Goal: Information Seeking & Learning: Learn about a topic

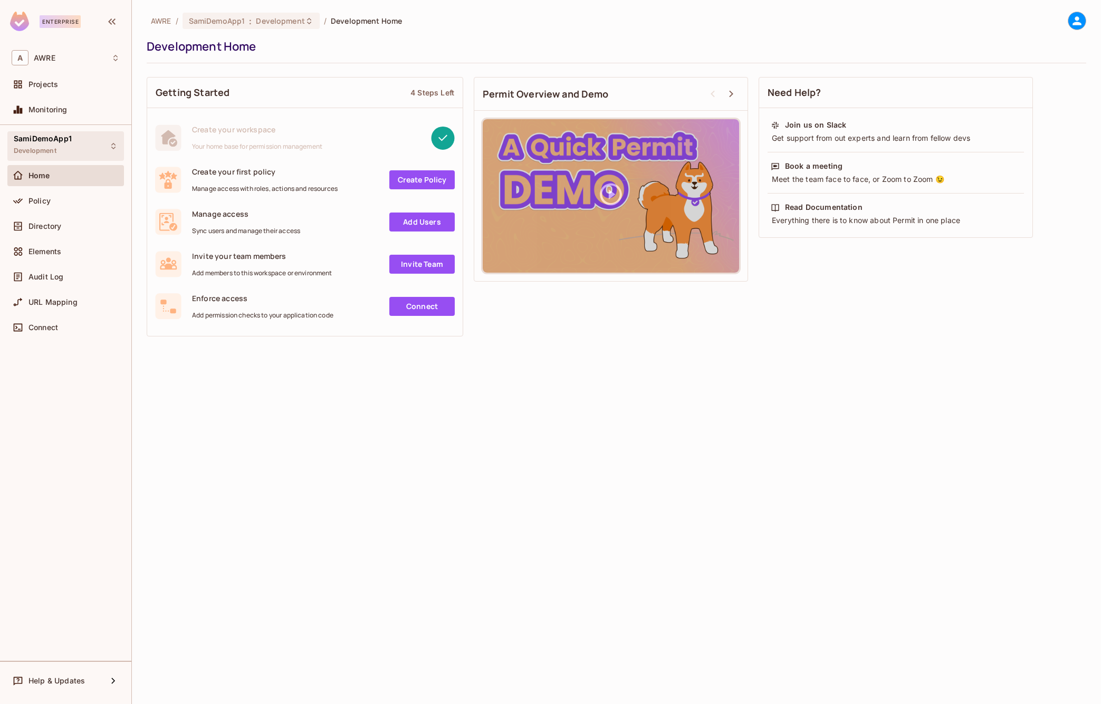
click at [61, 141] on span "SamiDemoApp1" at bounding box center [43, 138] width 58 height 8
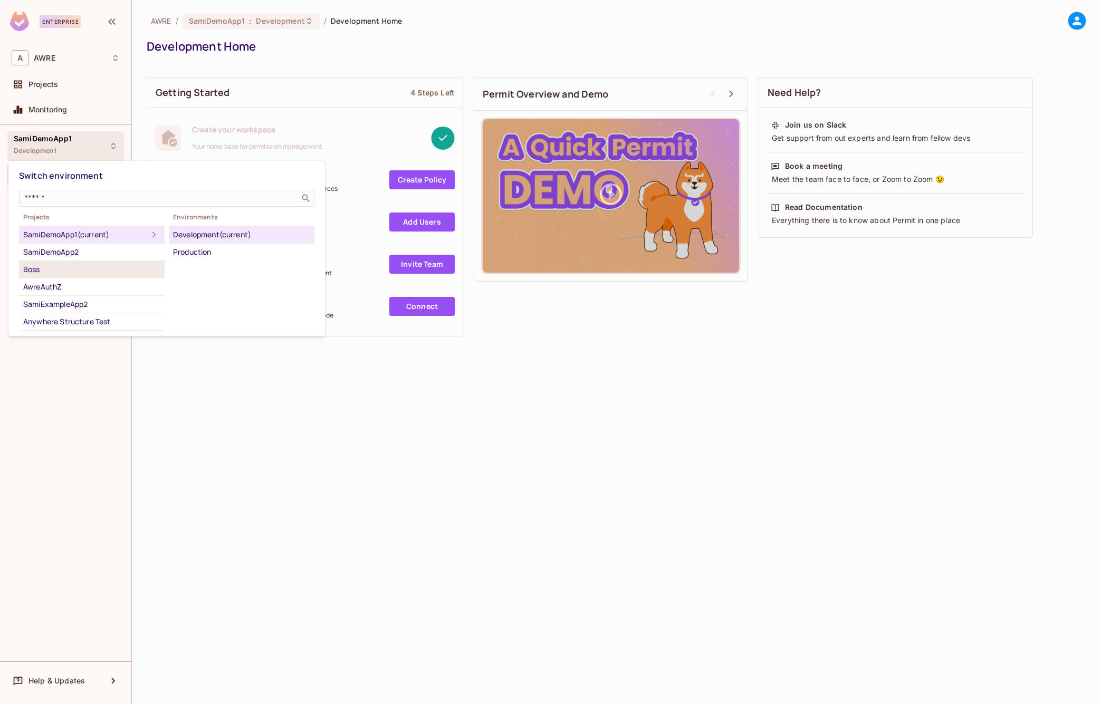
click at [34, 273] on div "Boss" at bounding box center [91, 269] width 137 height 13
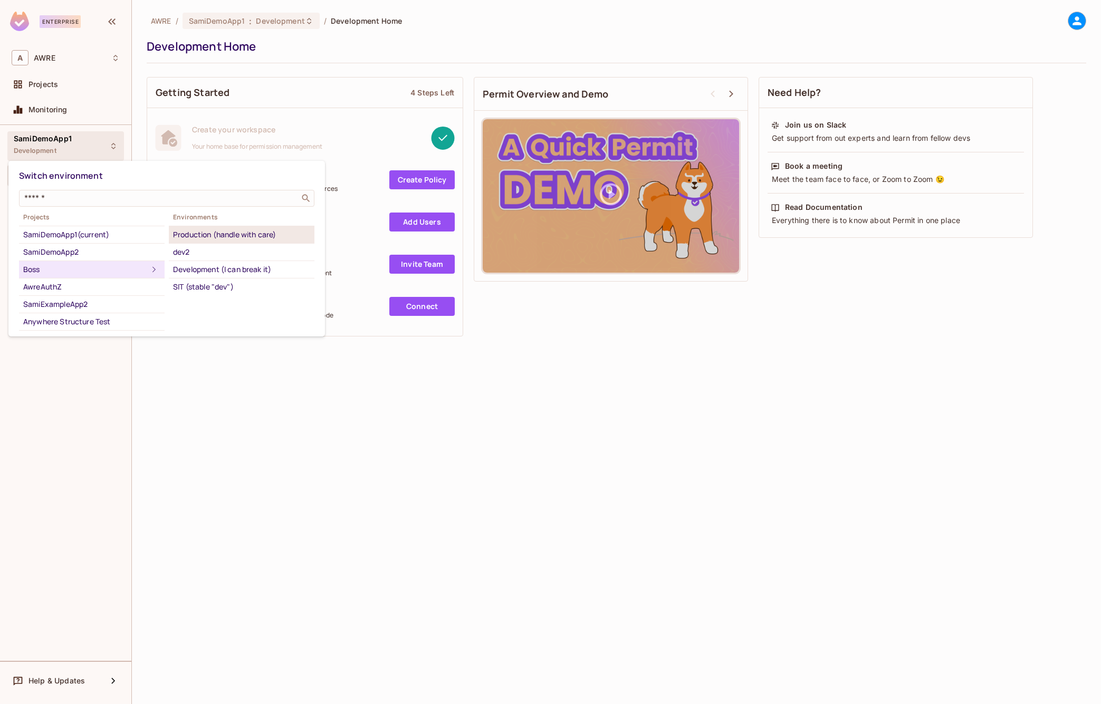
click at [196, 234] on div "Production (handle with care)" at bounding box center [241, 234] width 137 height 13
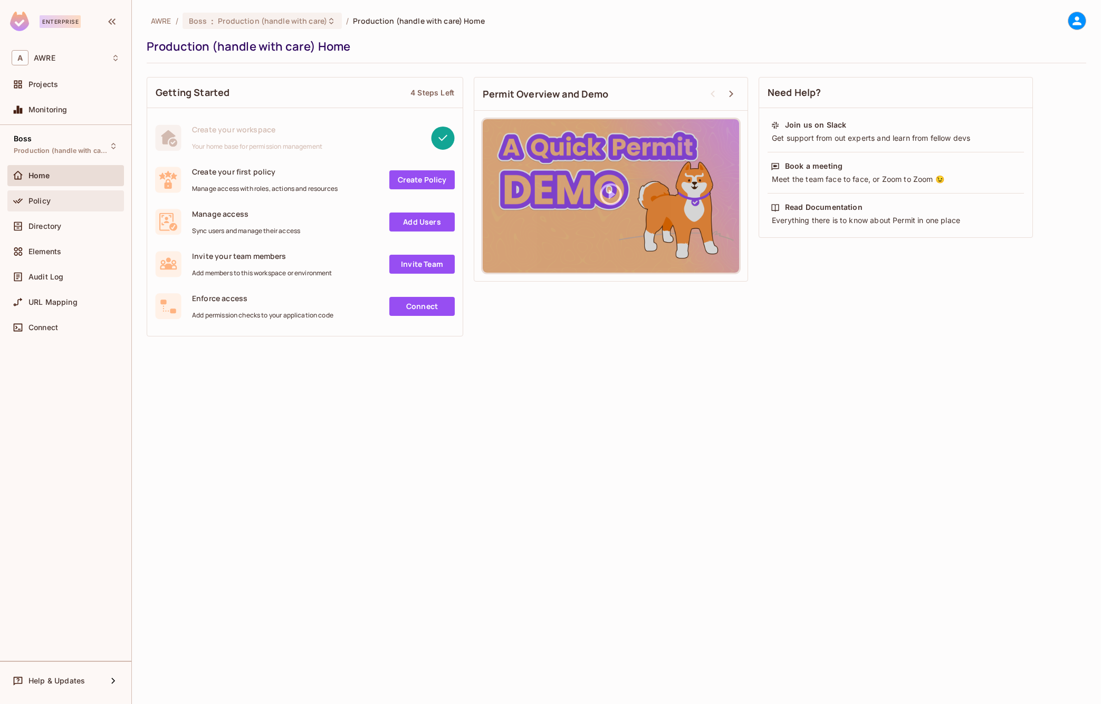
click at [40, 202] on span "Policy" at bounding box center [39, 201] width 22 height 8
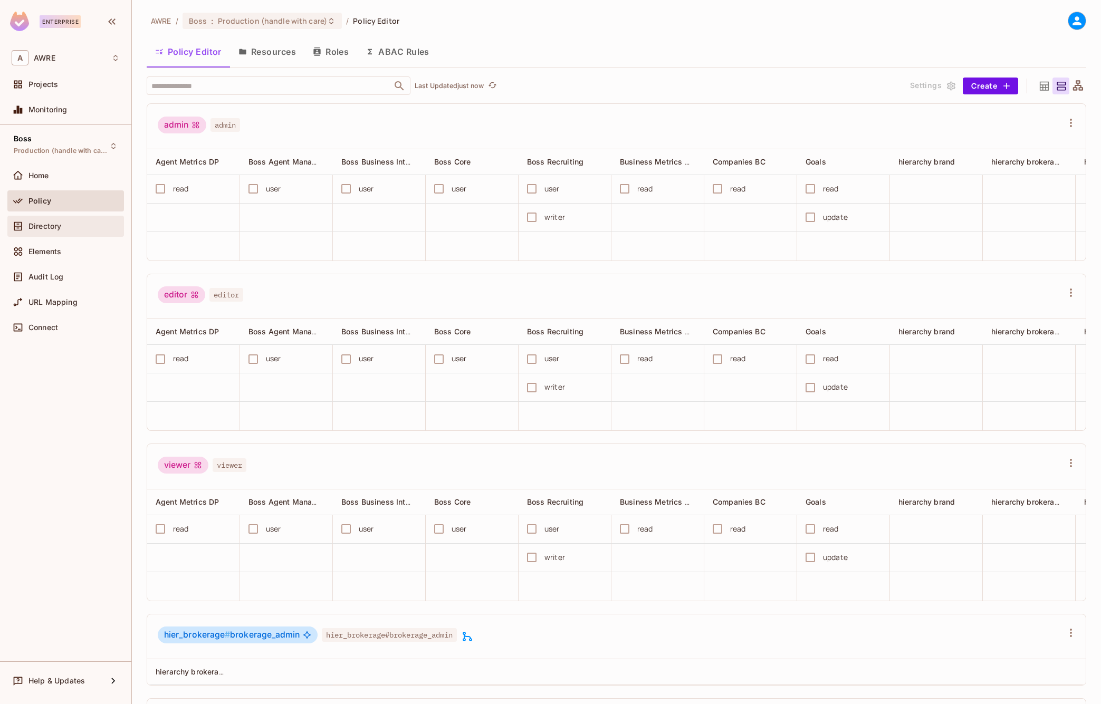
click at [53, 231] on div "Directory" at bounding box center [66, 226] width 108 height 13
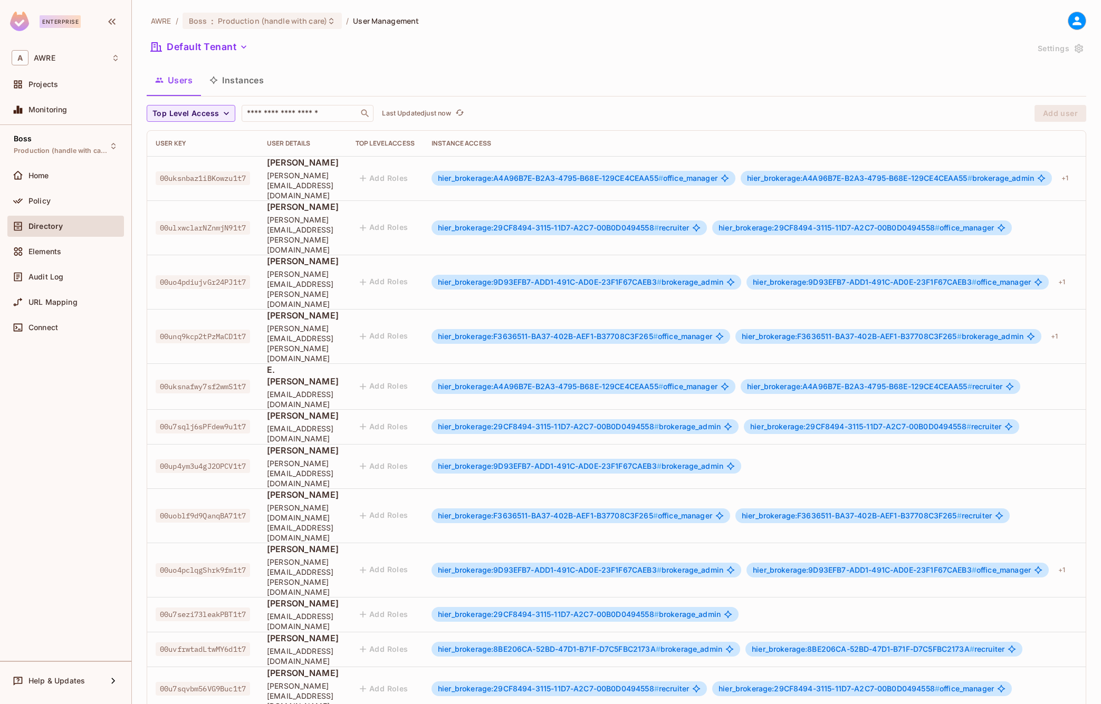
click at [339, 166] on span "[PERSON_NAME]" at bounding box center [303, 163] width 72 height 12
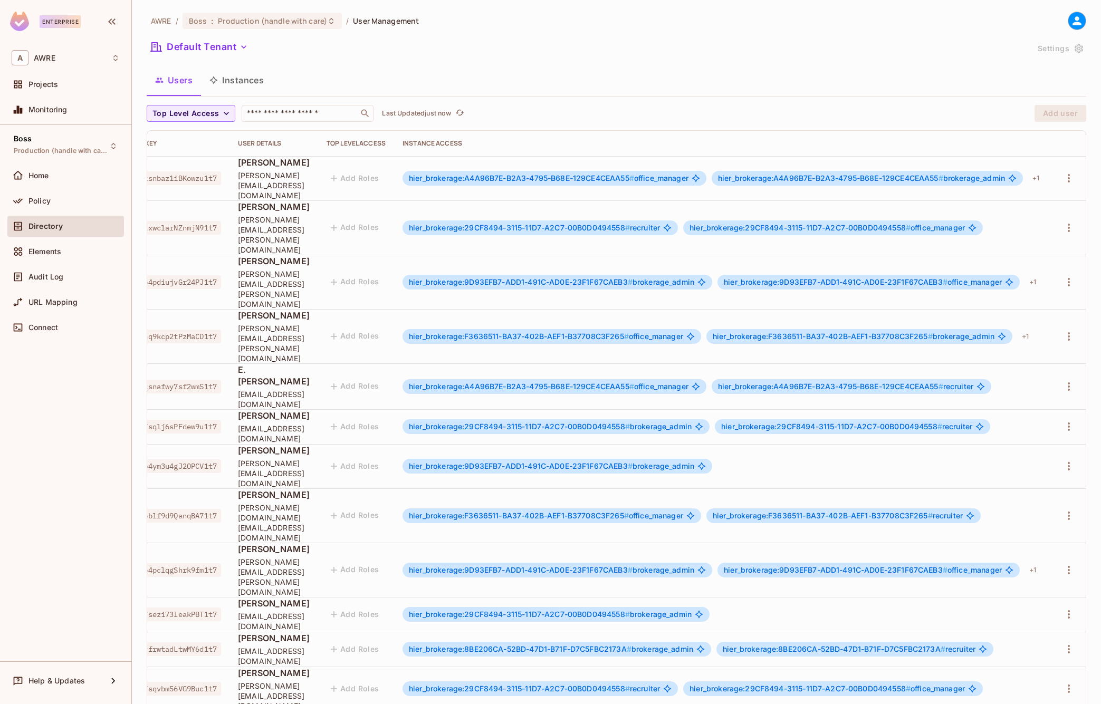
scroll to position [0, 129]
click at [1069, 172] on icon "button" at bounding box center [1068, 178] width 13 height 13
click at [972, 141] on div at bounding box center [550, 352] width 1101 height 704
click at [1038, 178] on div "+ 1" at bounding box center [1035, 178] width 15 height 17
click at [832, 142] on div at bounding box center [550, 352] width 1101 height 704
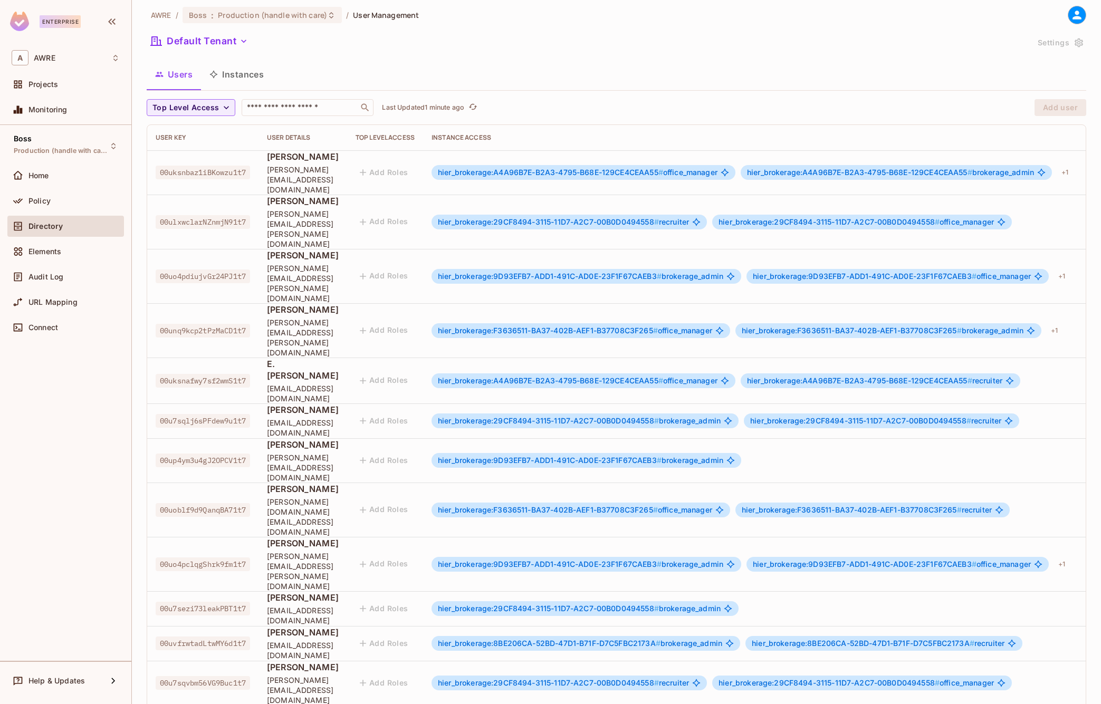
scroll to position [0, 0]
click at [181, 414] on span "00u7sqlj6sPFdew9u1t7" at bounding box center [203, 421] width 94 height 14
click at [42, 299] on span "URL Mapping" at bounding box center [52, 302] width 49 height 8
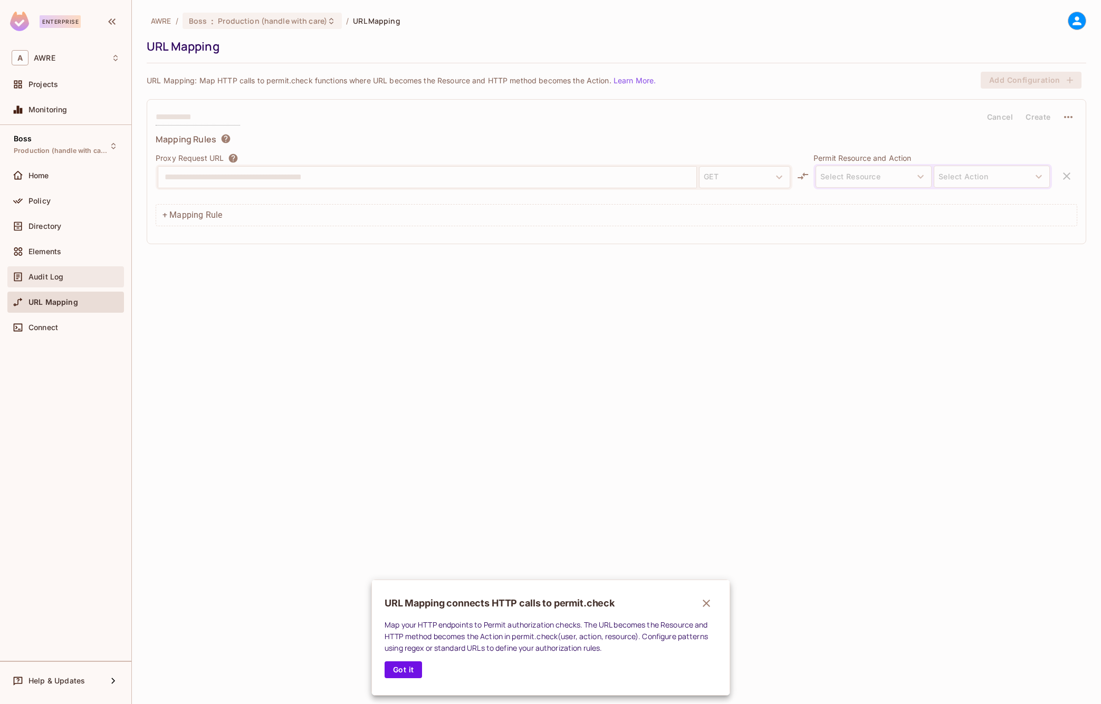
click at [39, 274] on div at bounding box center [550, 352] width 1101 height 704
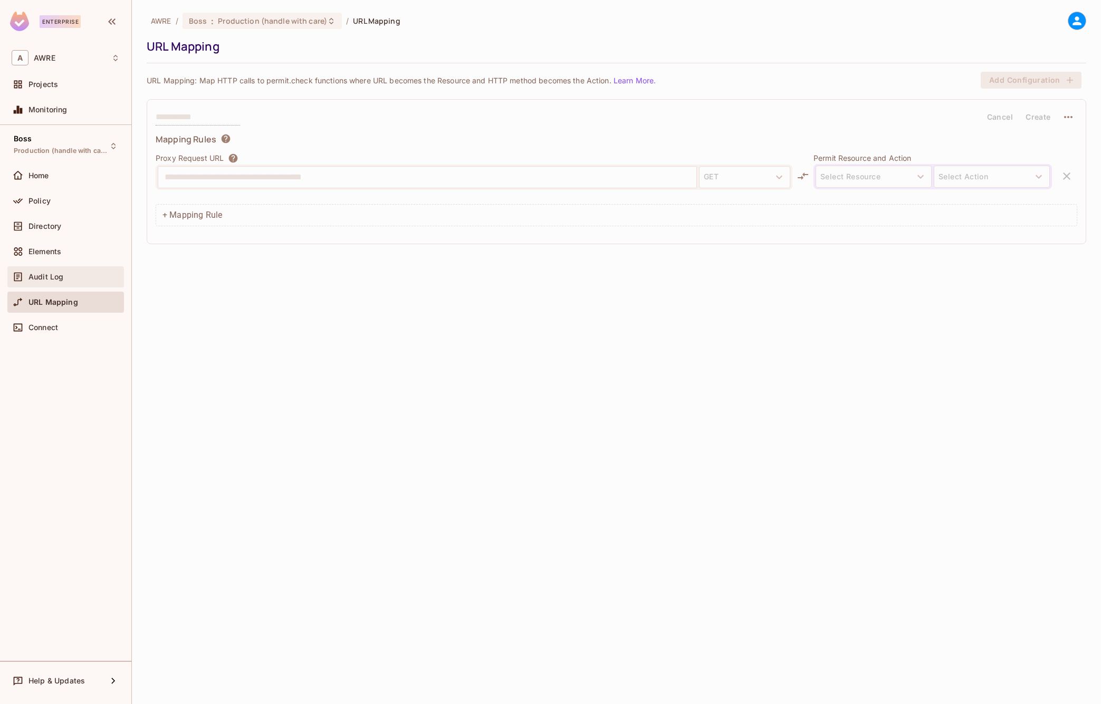
click at [40, 273] on span "Audit Log" at bounding box center [45, 277] width 35 height 8
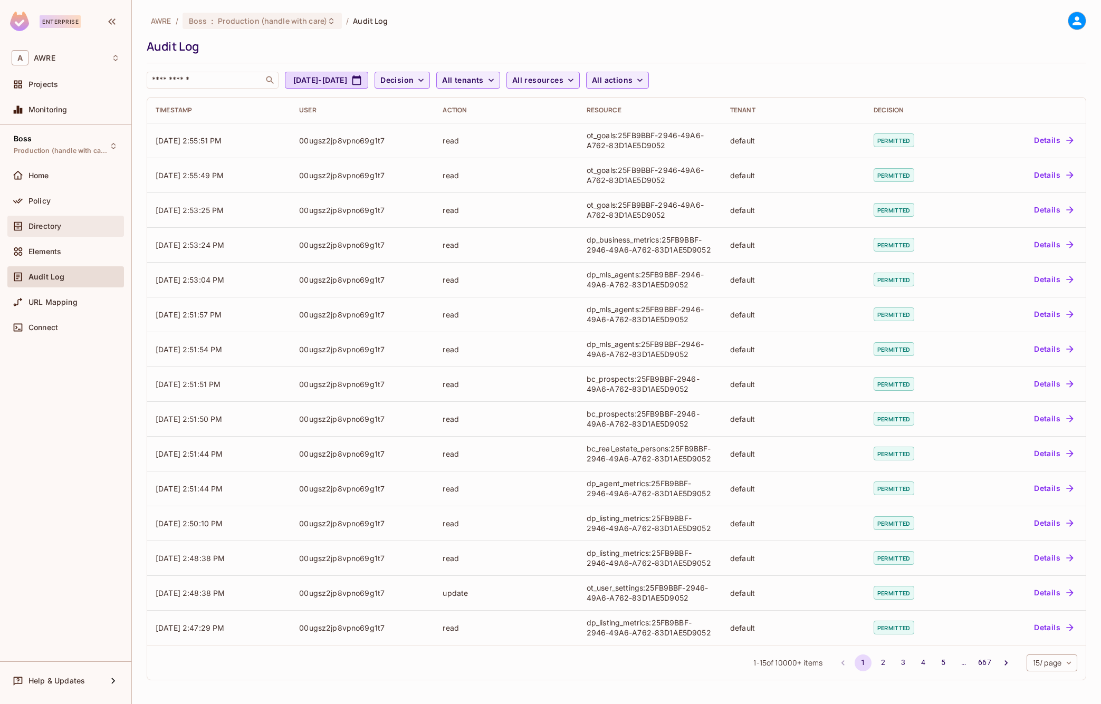
click at [47, 230] on span "Directory" at bounding box center [44, 226] width 33 height 8
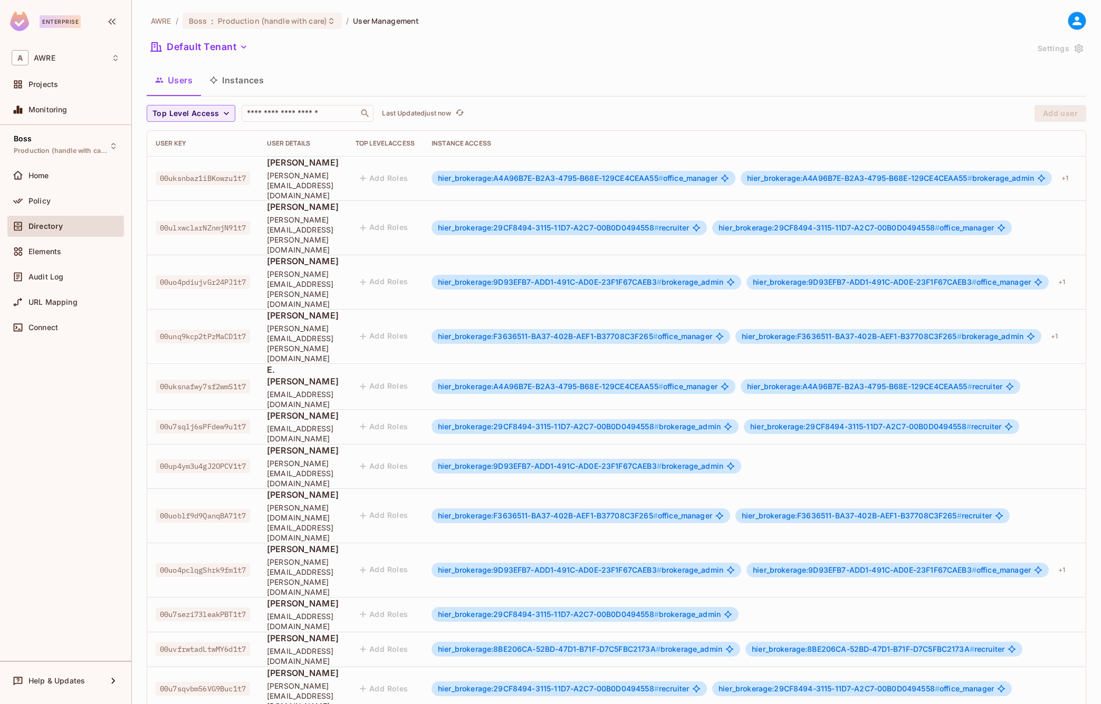
click at [339, 176] on span "[PERSON_NAME][EMAIL_ADDRESS][DOMAIN_NAME]" at bounding box center [303, 185] width 72 height 30
click at [227, 112] on icon "button" at bounding box center [226, 113] width 11 height 11
click at [386, 65] on div at bounding box center [550, 352] width 1101 height 704
click at [37, 273] on span "Audit Log" at bounding box center [45, 277] width 35 height 8
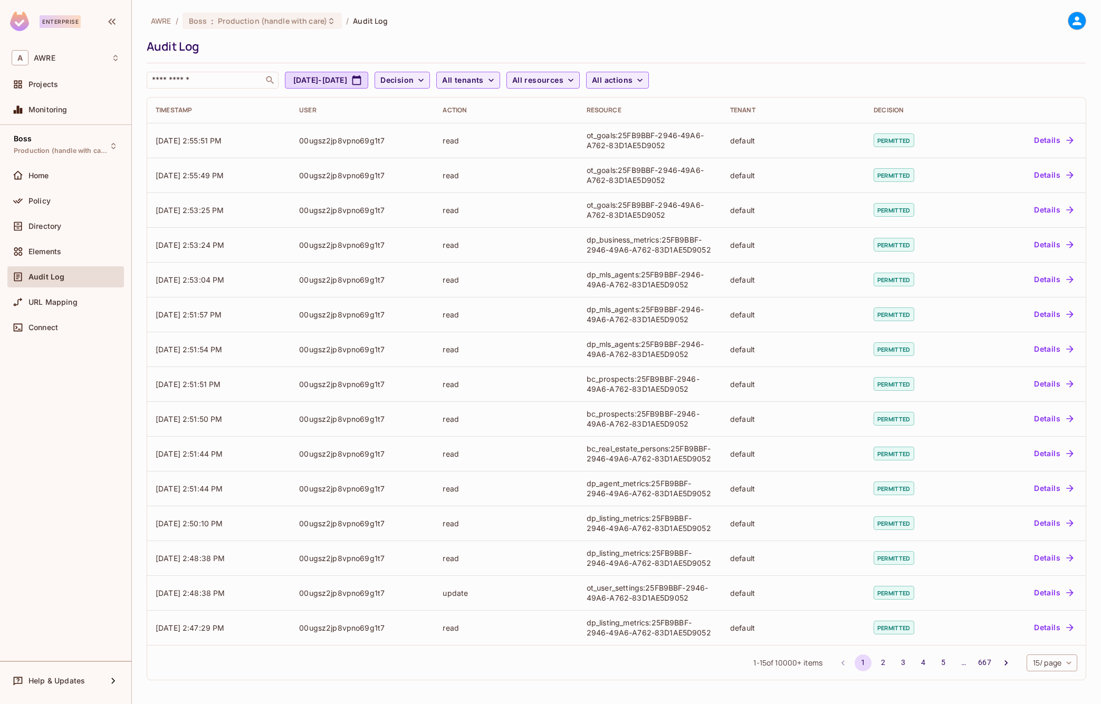
click at [880, 658] on button "2" at bounding box center [882, 663] width 17 height 17
click at [414, 78] on span "Decision" at bounding box center [396, 80] width 33 height 13
click at [446, 127] on span "Denied" at bounding box center [456, 127] width 36 height 10
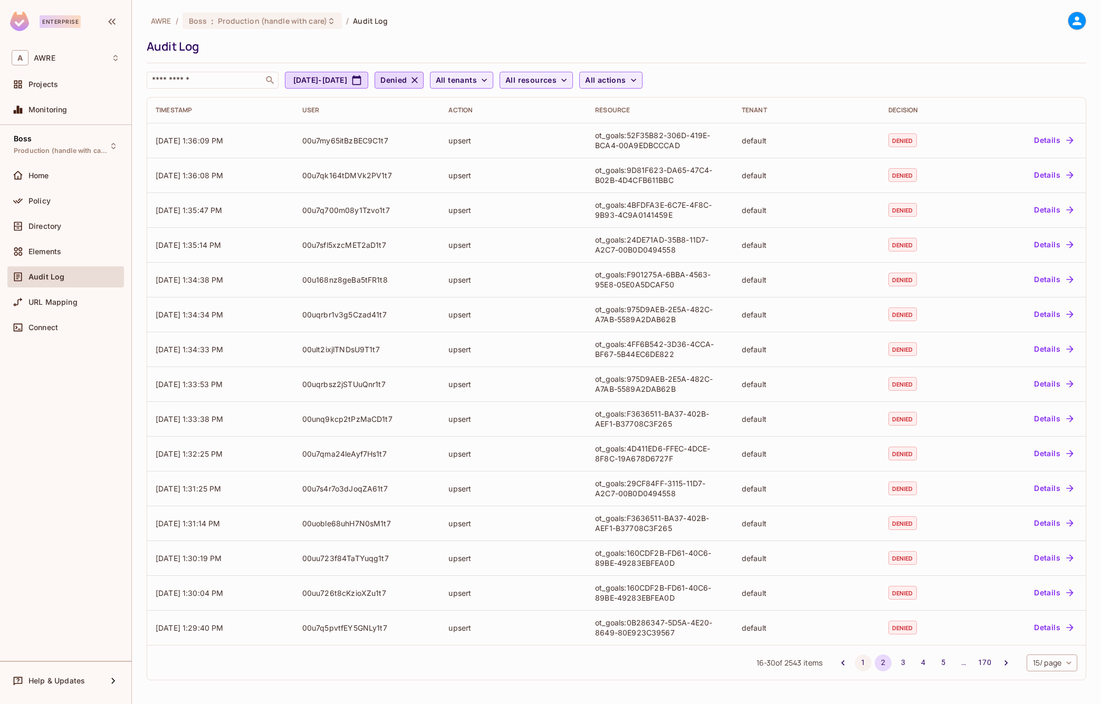
click at [857, 666] on button "1" at bounding box center [862, 663] width 17 height 17
click at [216, 83] on input "text" at bounding box center [205, 80] width 111 height 11
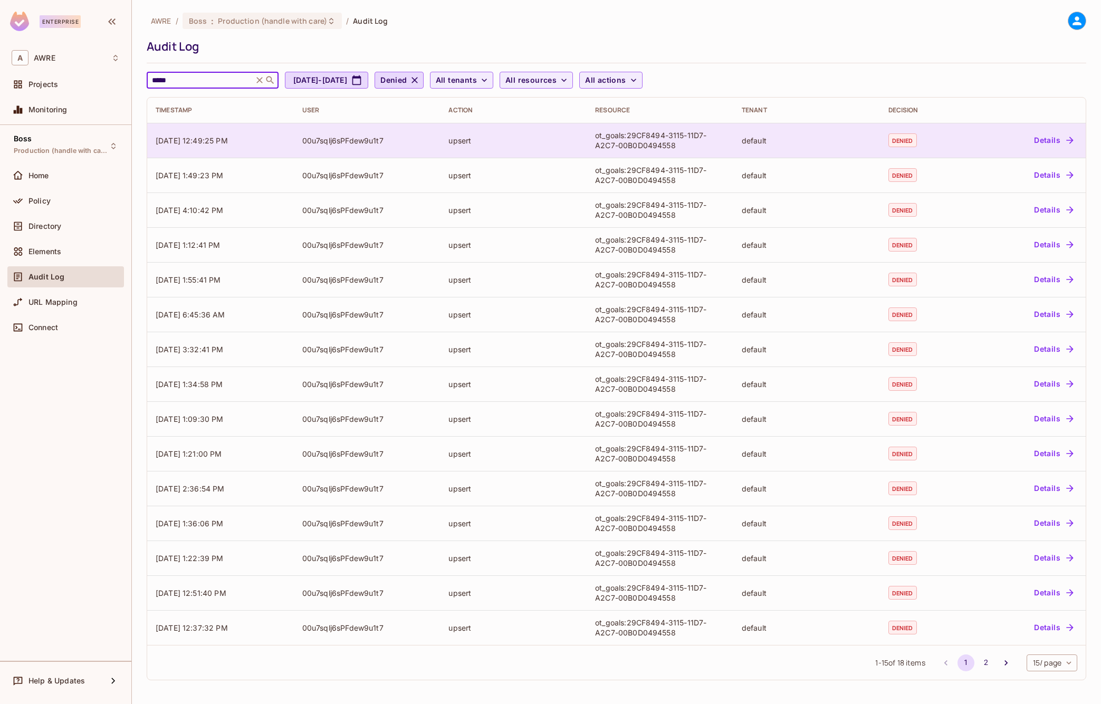
type input "*****"
click at [1044, 145] on button "Details" at bounding box center [1053, 140] width 47 height 17
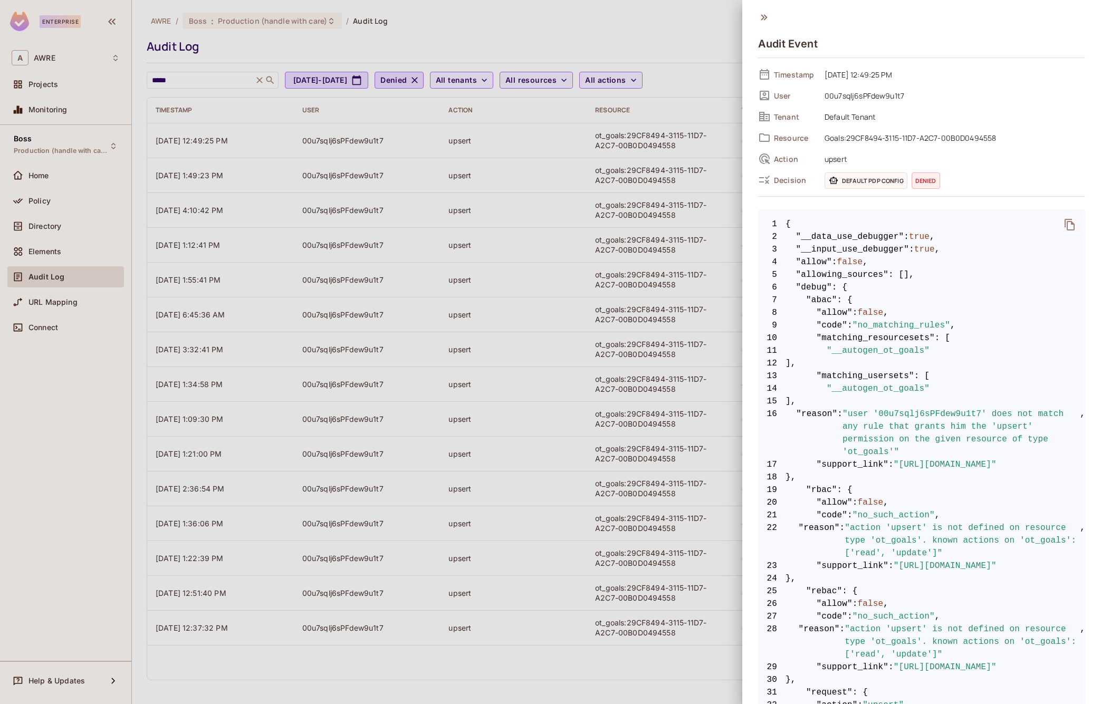
click at [635, 24] on div at bounding box center [550, 352] width 1101 height 704
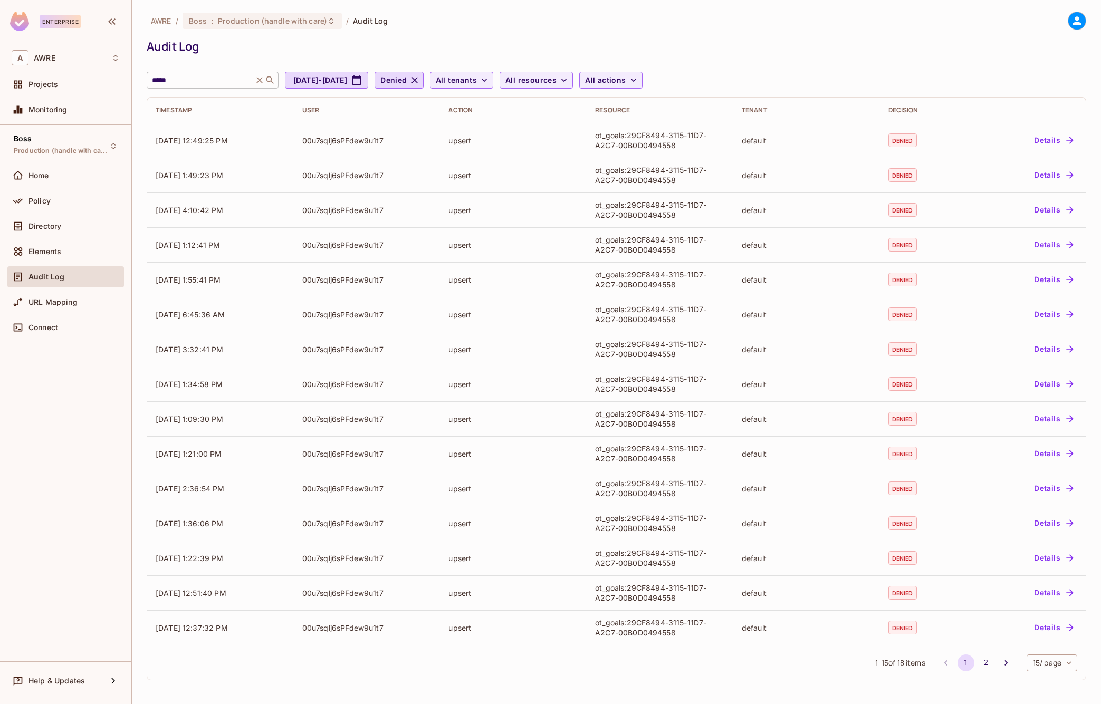
click at [265, 81] on icon at bounding box center [259, 80] width 11 height 11
click at [810, 72] on div "​ [DATE] - [DATE] Denied All tenants All resources All actions" at bounding box center [614, 80] width 934 height 17
click at [38, 225] on span "Directory" at bounding box center [44, 226] width 33 height 8
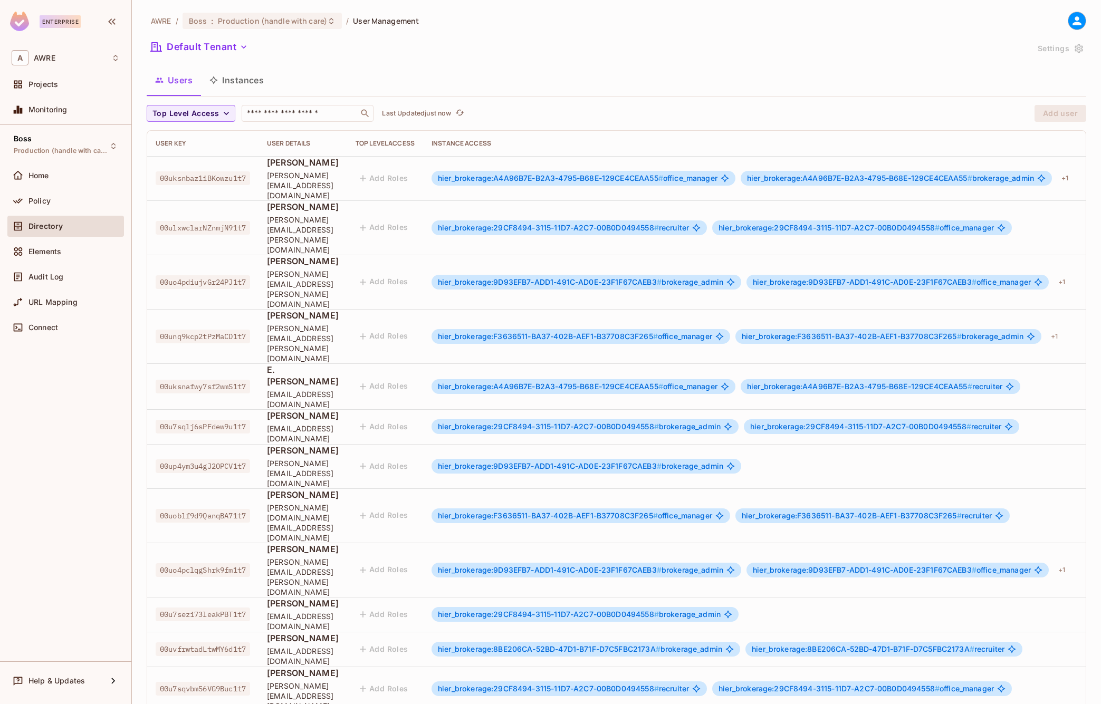
click at [195, 420] on span "00u7sqlj6sPFdew9u1t7" at bounding box center [203, 427] width 94 height 14
click at [68, 275] on div "Audit Log" at bounding box center [73, 277] width 91 height 8
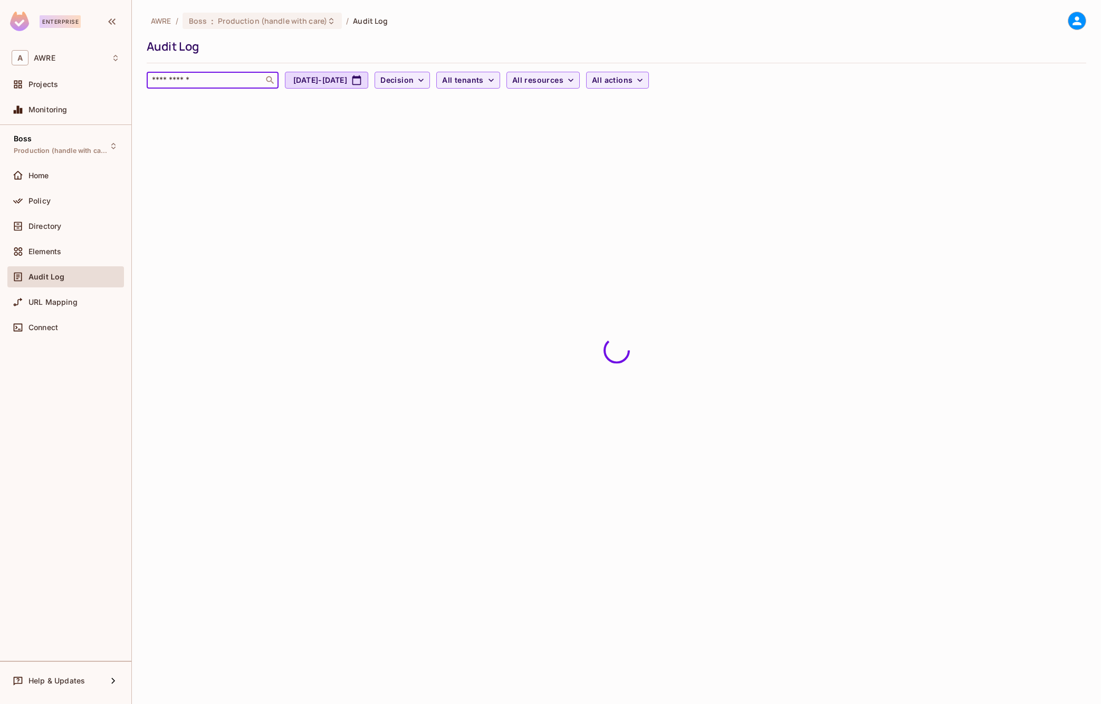
click at [225, 76] on input "text" at bounding box center [205, 80] width 111 height 11
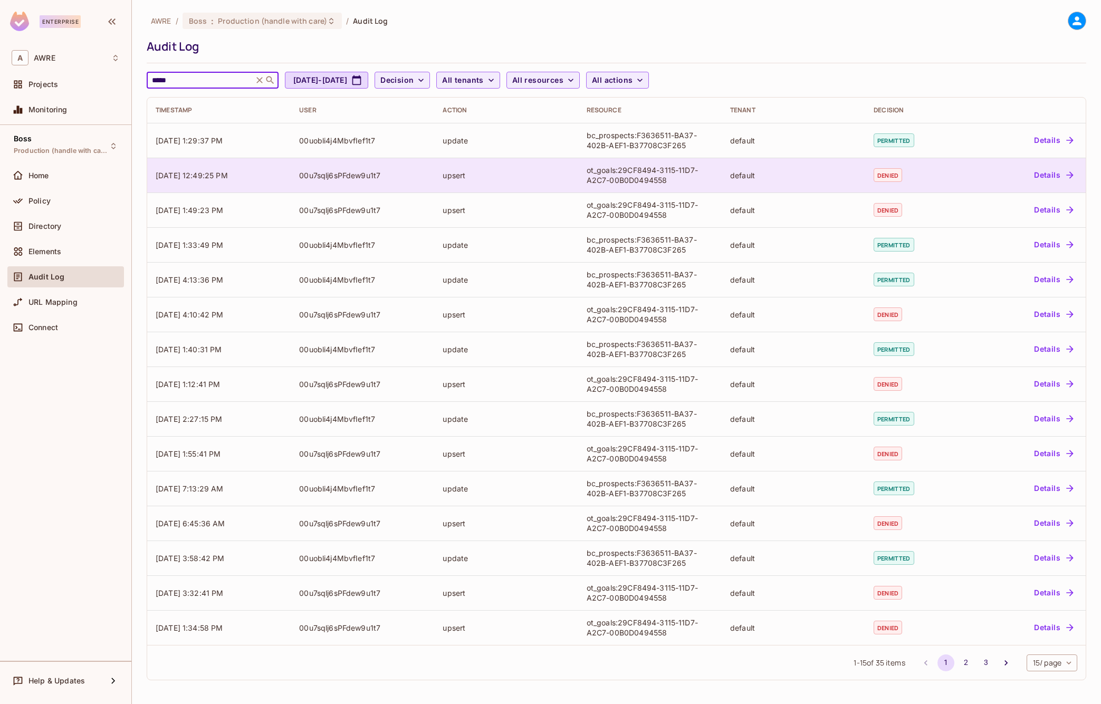
type input "*****"
click at [1043, 177] on button "Details" at bounding box center [1053, 175] width 47 height 17
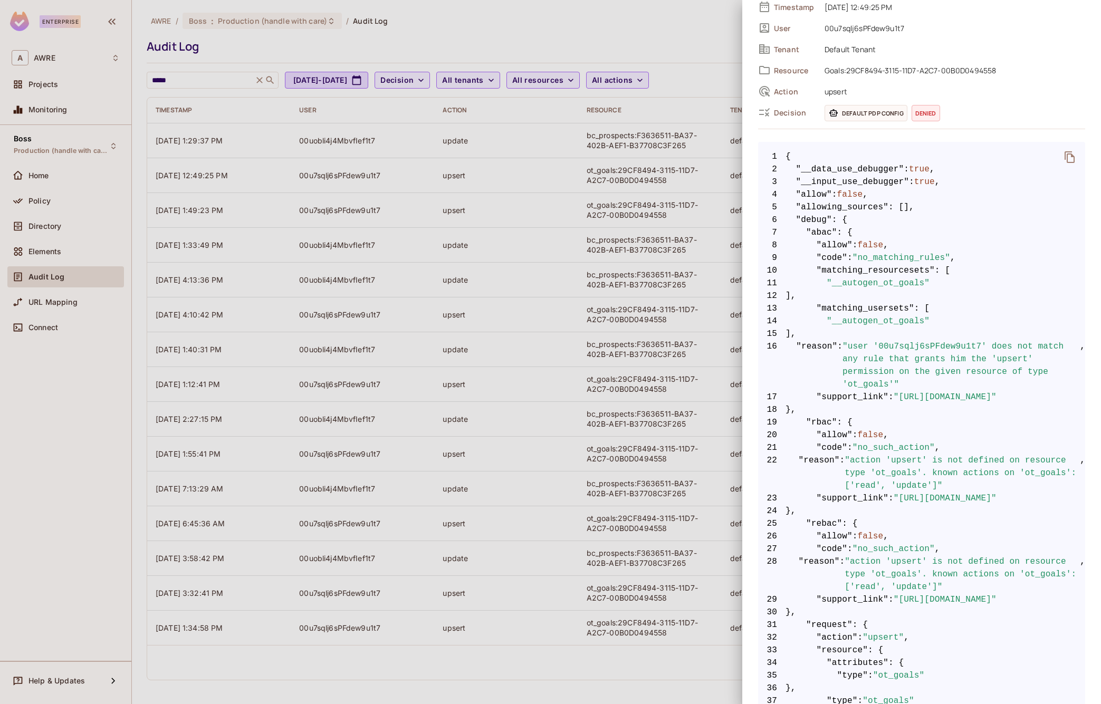
scroll to position [68, 0]
drag, startPoint x: 831, startPoint y: 283, endPoint x: 963, endPoint y: 284, distance: 131.9
click at [963, 284] on span "11 "__autogen_ot_goals"" at bounding box center [921, 282] width 327 height 13
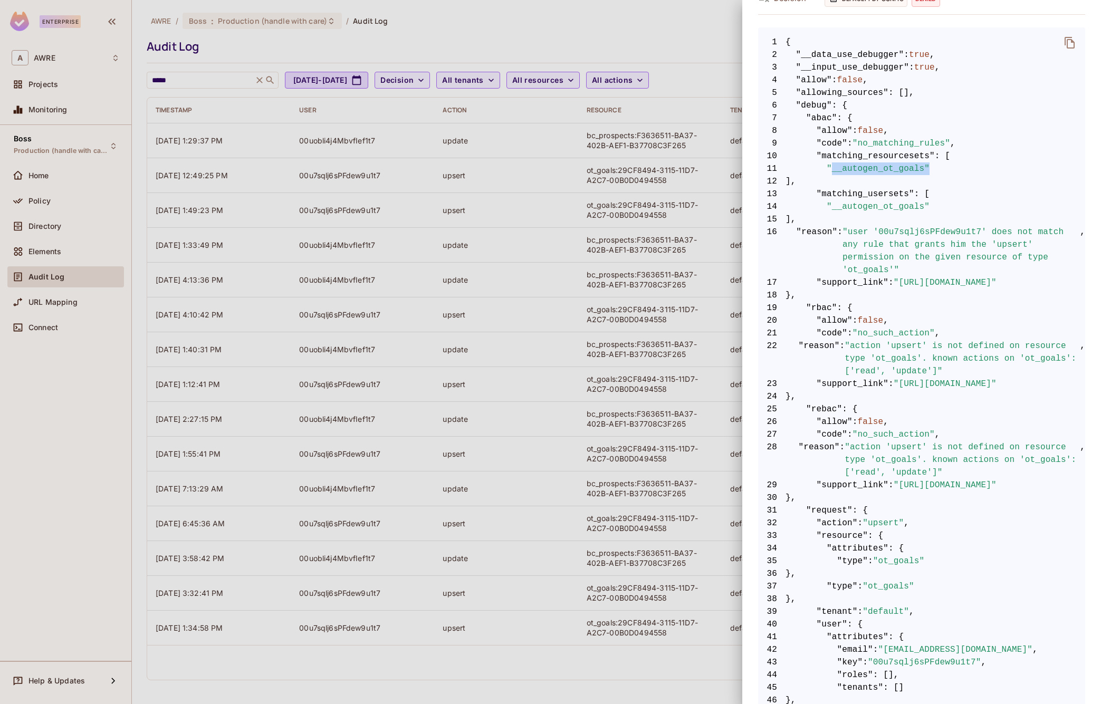
scroll to position [227, 0]
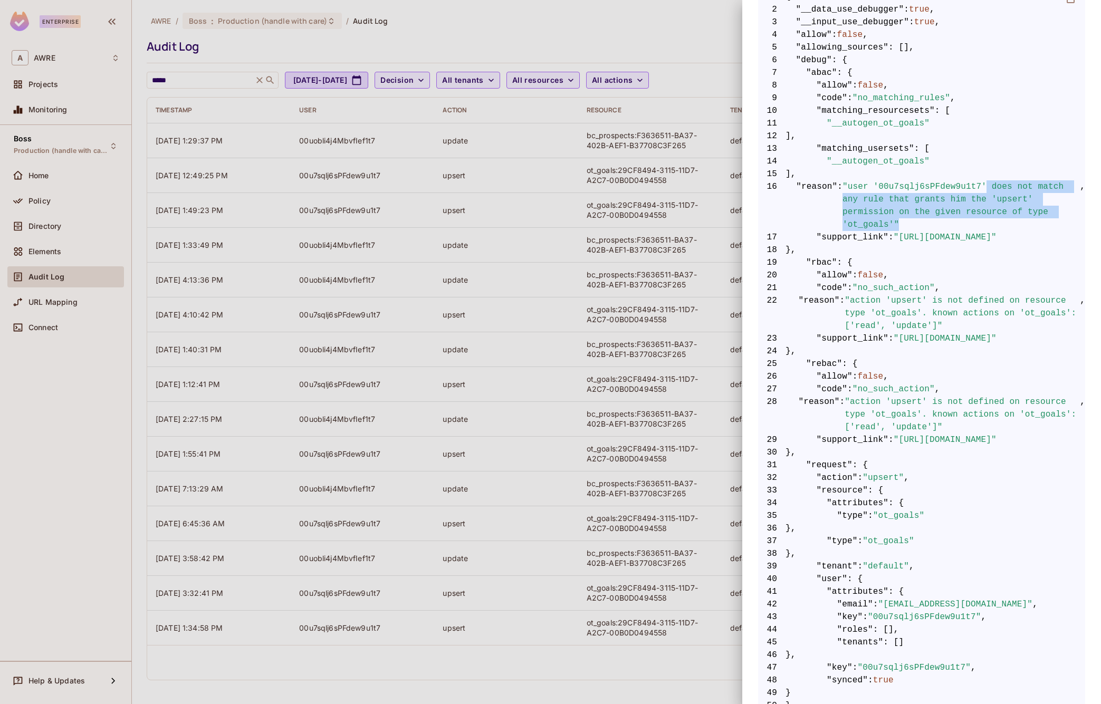
drag, startPoint x: 989, startPoint y: 185, endPoint x: 1052, endPoint y: 220, distance: 71.6
click at [1052, 220] on span ""user '00u7sqlj6sPFdew9u1t7' does not match any rule that grants him the 'upser…" at bounding box center [960, 205] width 237 height 51
click at [1024, 223] on span ""user '00u7sqlj6sPFdew9u1t7' does not match any rule that grants him the 'upser…" at bounding box center [960, 205] width 237 height 51
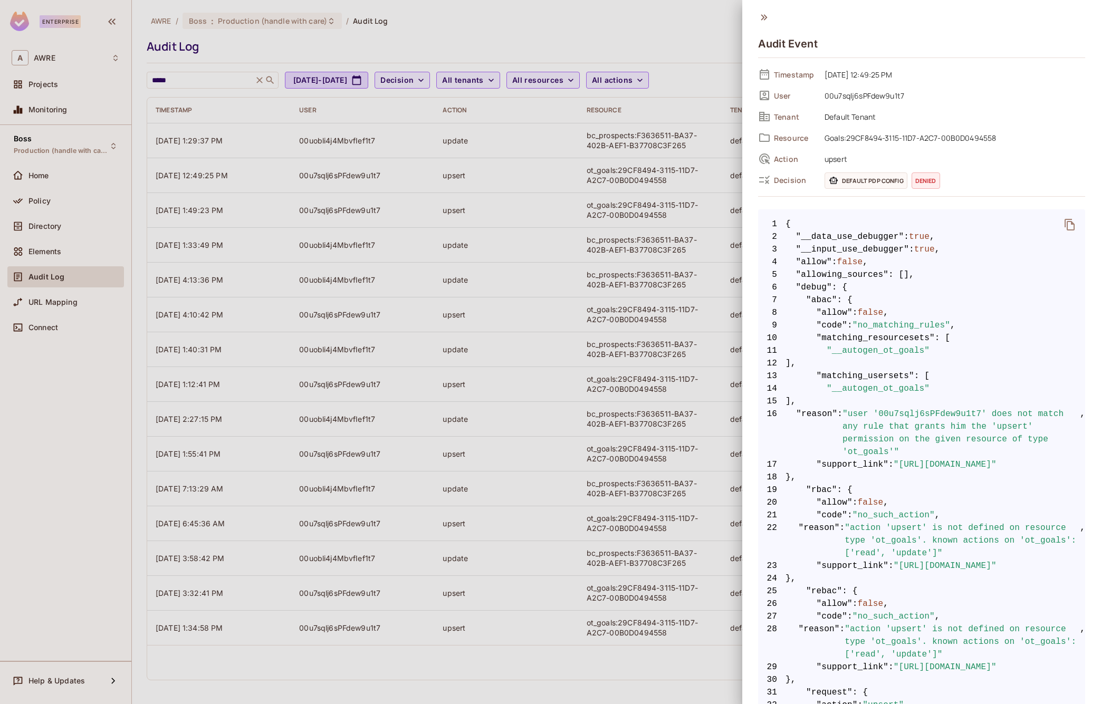
scroll to position [0, 0]
click at [762, 15] on icon at bounding box center [764, 17] width 6 height 6
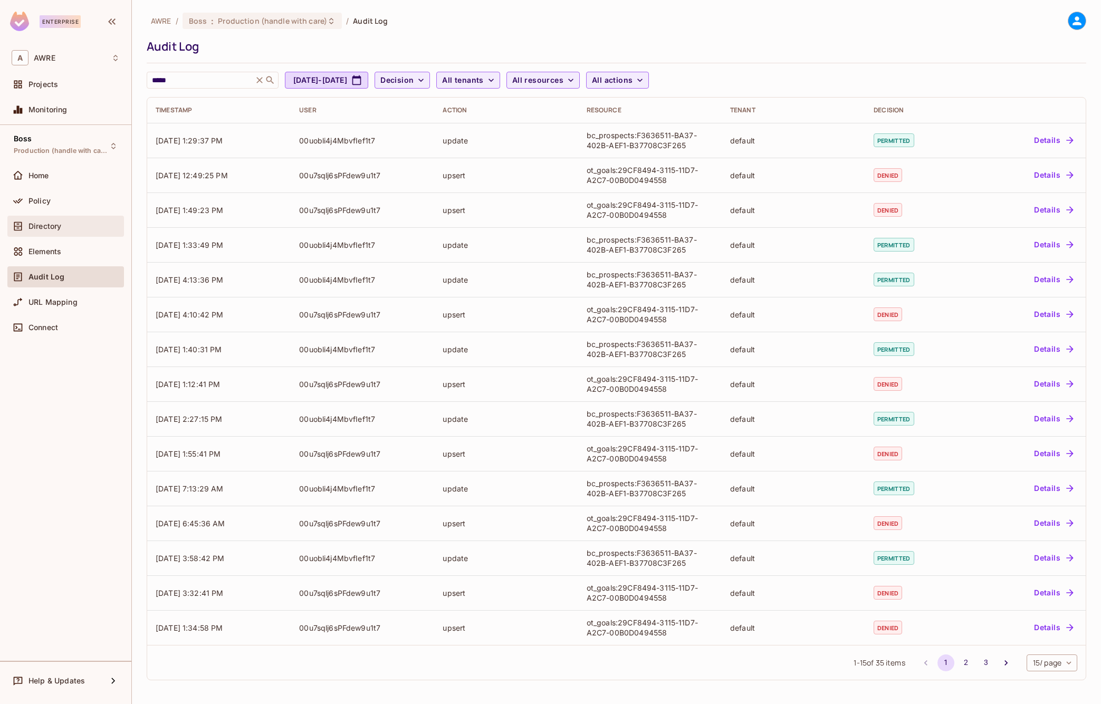
click at [36, 225] on span "Directory" at bounding box center [44, 226] width 33 height 8
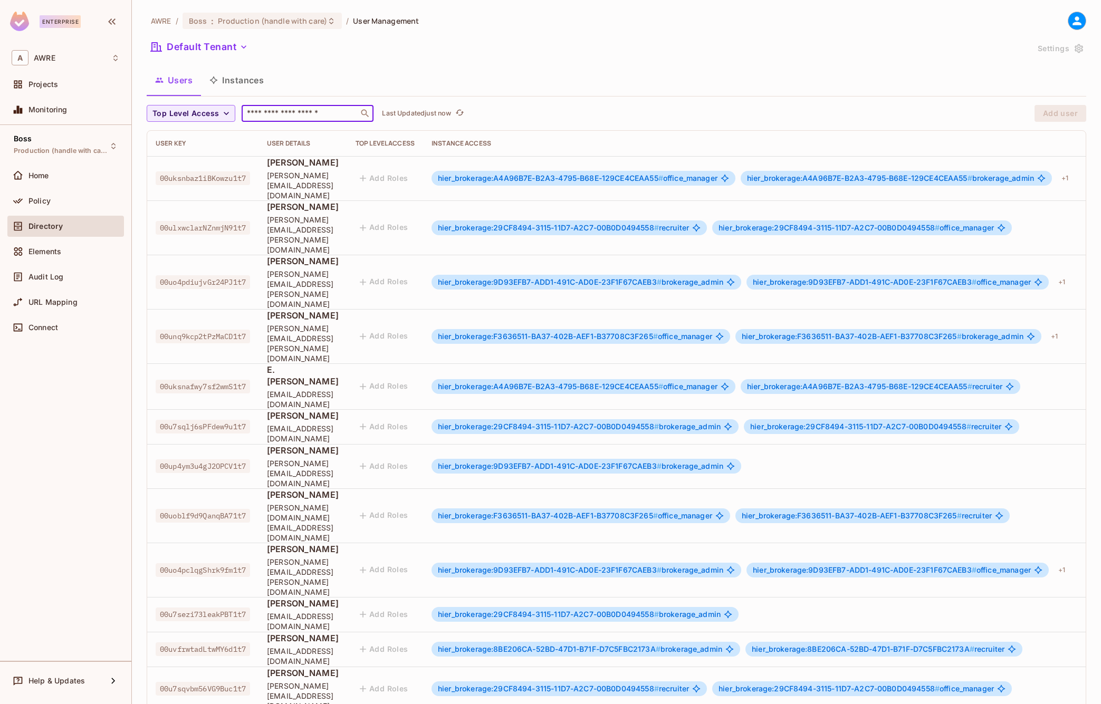
click at [276, 113] on input "text" at bounding box center [300, 113] width 111 height 11
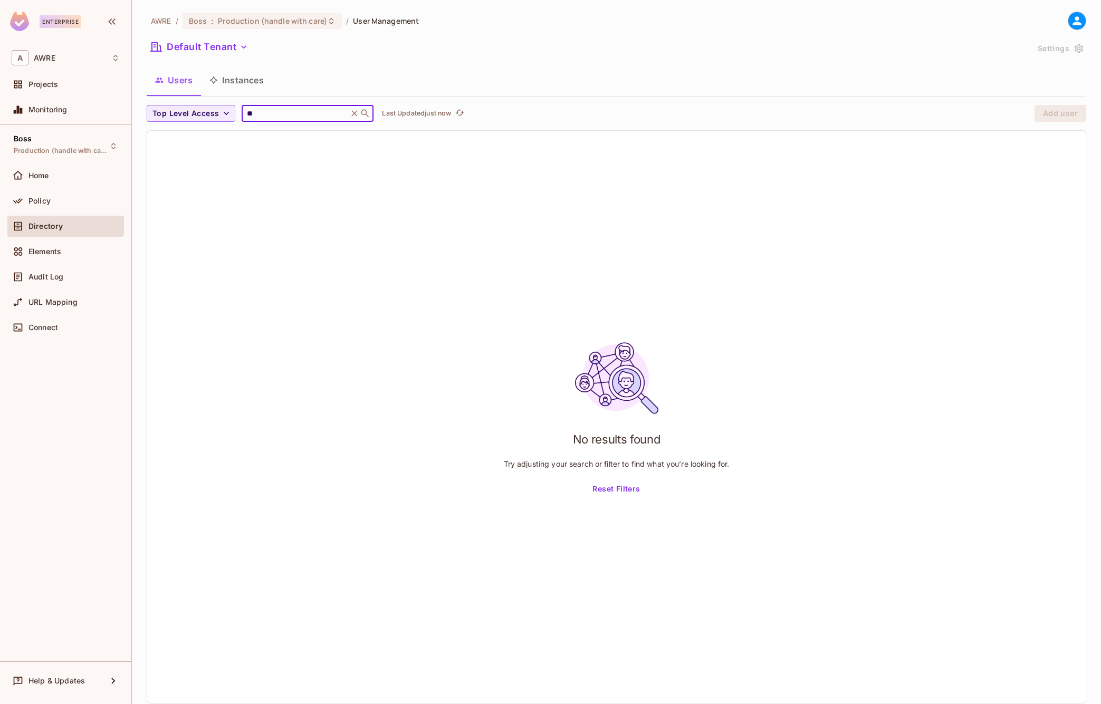
type input "*"
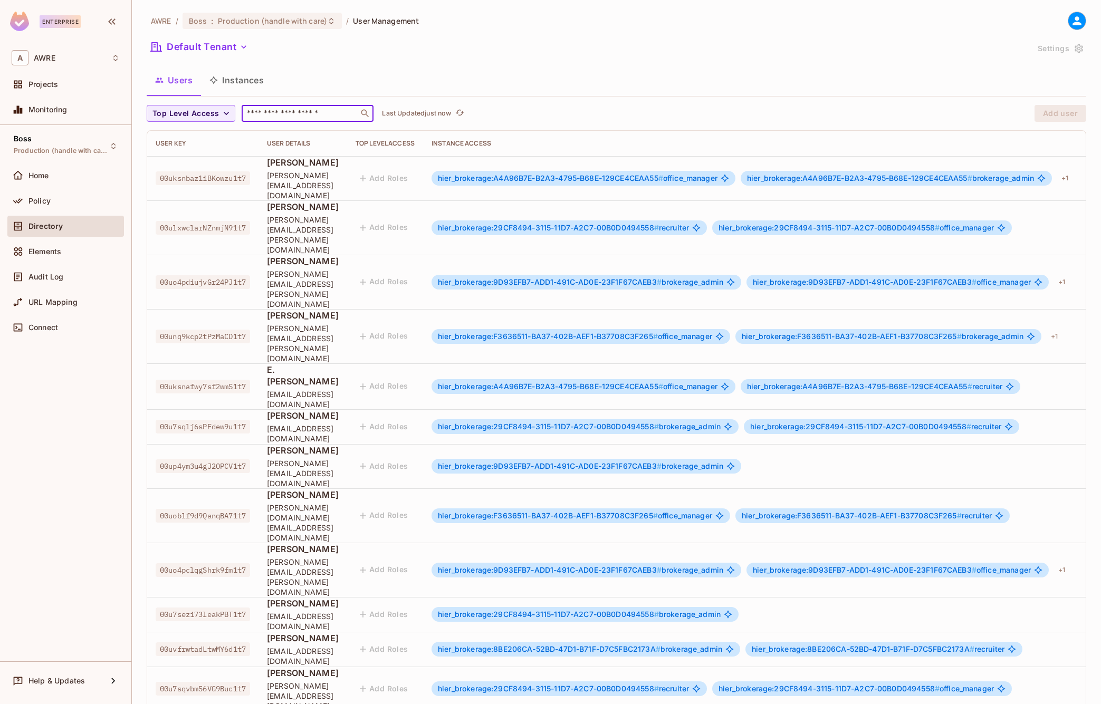
click at [285, 112] on input "text" at bounding box center [300, 113] width 111 height 11
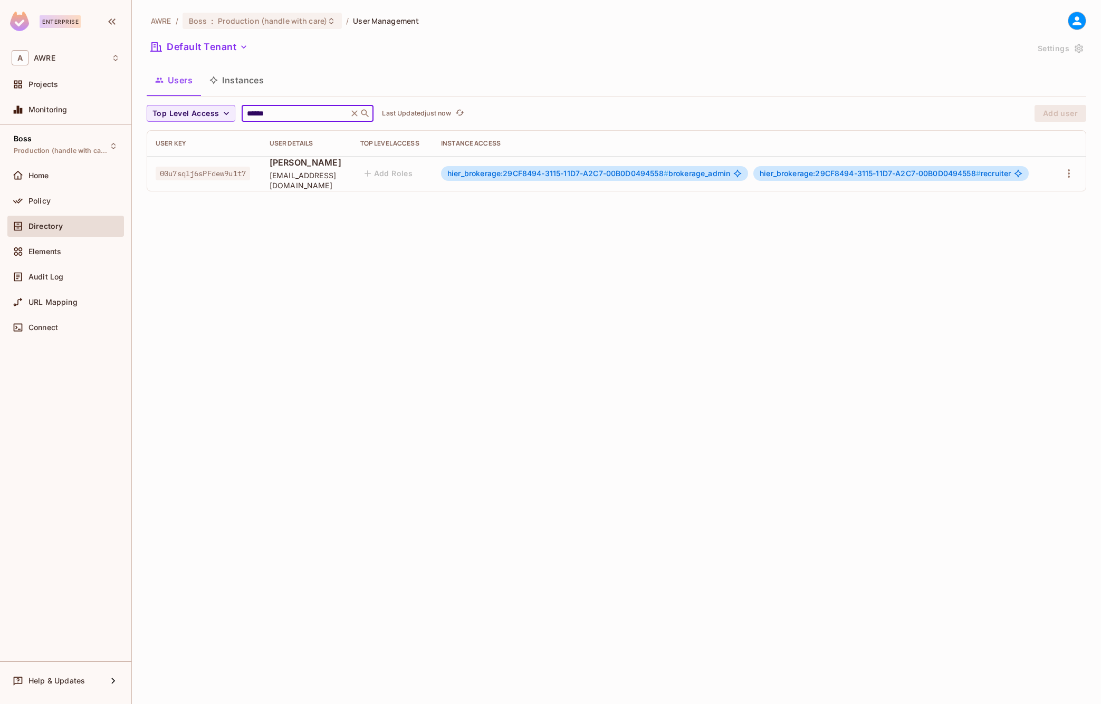
type input "******"
click at [198, 172] on span "00u7sqlj6sPFdew9u1t7" at bounding box center [203, 174] width 94 height 14
copy span "00u7sqlj6sPFdew9u1t7"
click at [245, 328] on div "AWRE / Boss : Production (handle with care) / User Management Default Tenant Se…" at bounding box center [616, 352] width 969 height 704
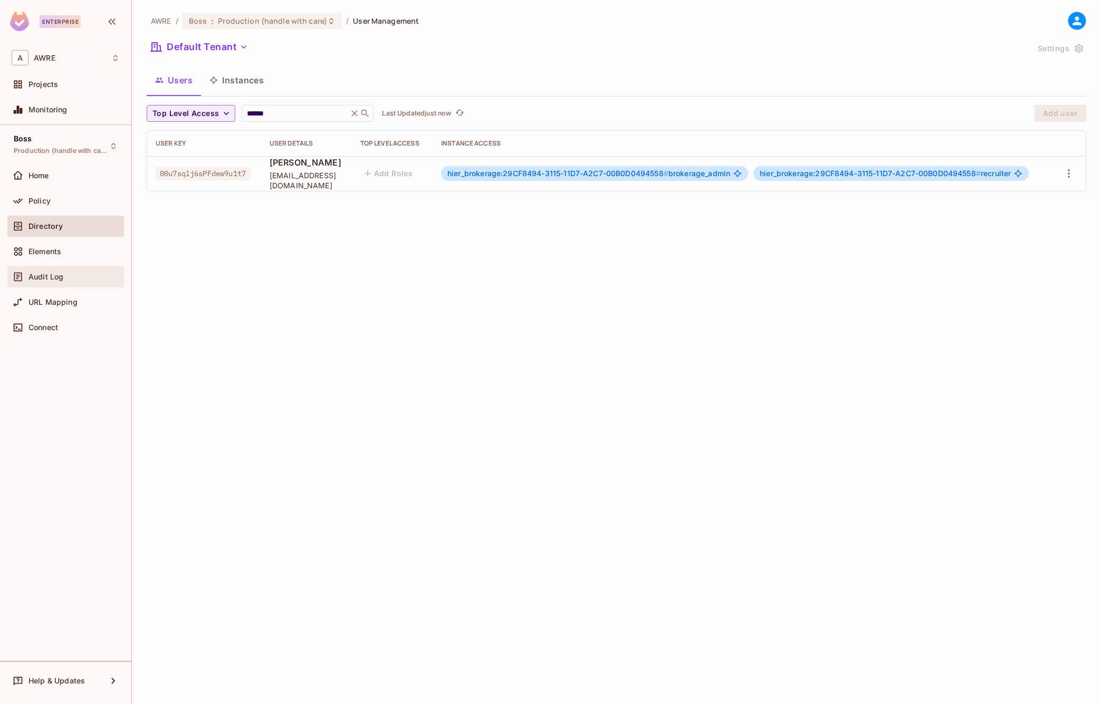
click at [39, 282] on div "Audit Log" at bounding box center [66, 277] width 108 height 13
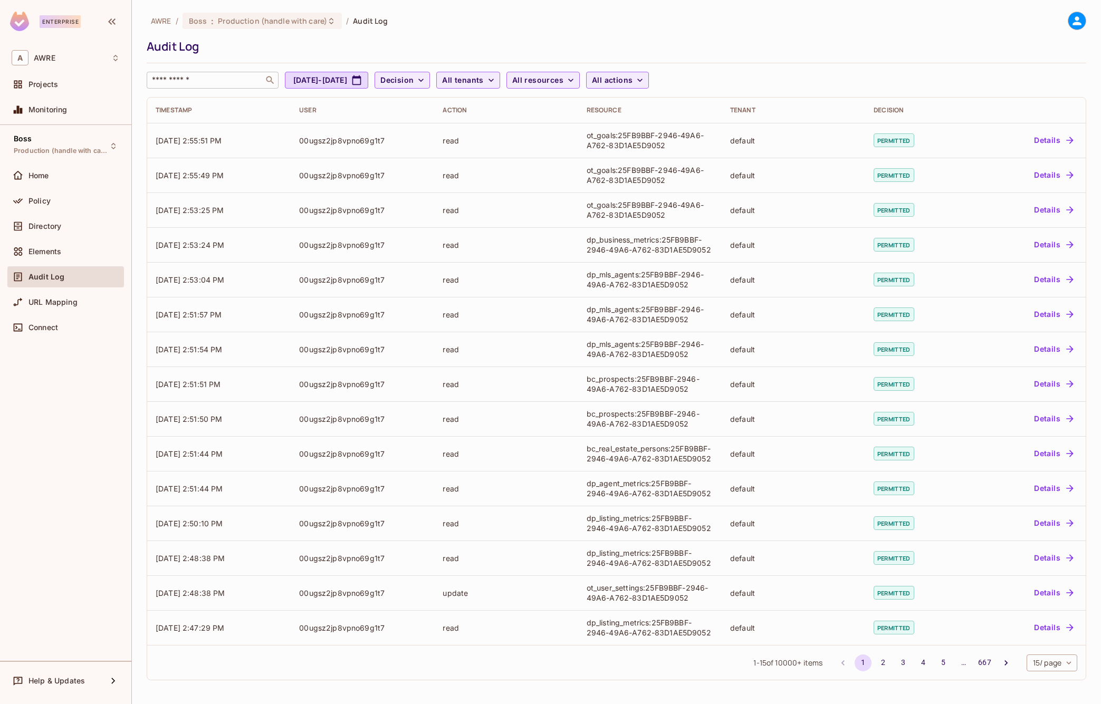
click at [192, 88] on div "​" at bounding box center [213, 80] width 132 height 17
paste input "**********"
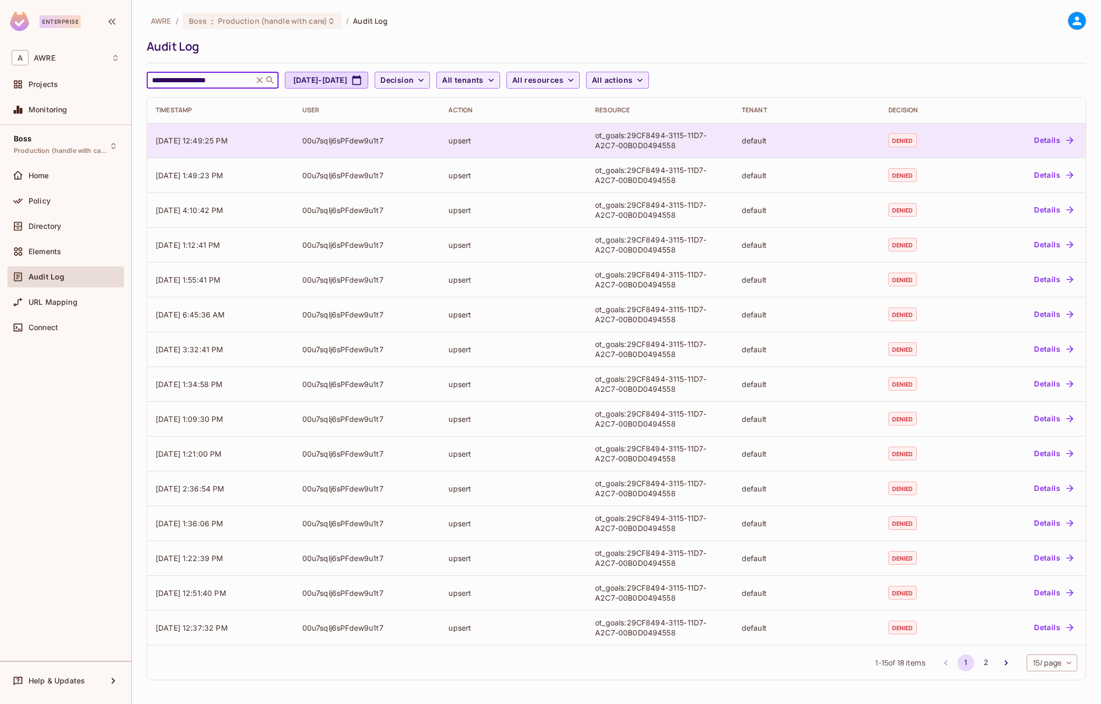
type input "**********"
click at [1049, 139] on button "Details" at bounding box center [1053, 140] width 47 height 17
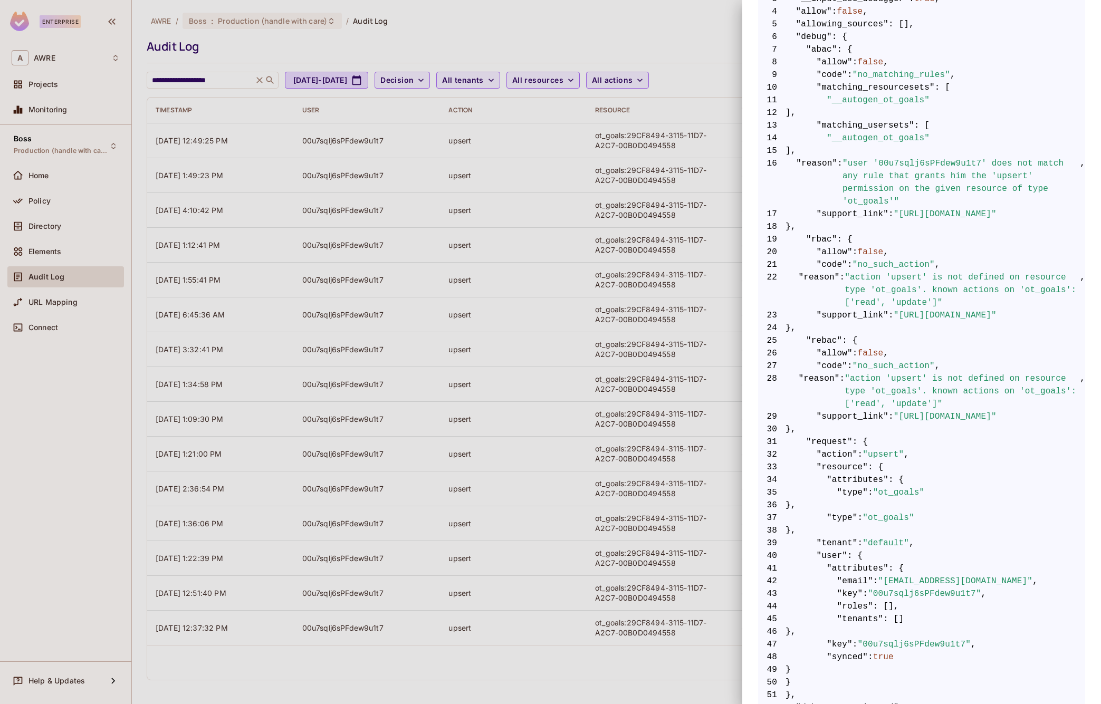
scroll to position [254, 0]
click at [938, 158] on span ""user '00u7sqlj6sPFdew9u1t7' does not match any rule that grants him the 'upser…" at bounding box center [960, 179] width 237 height 51
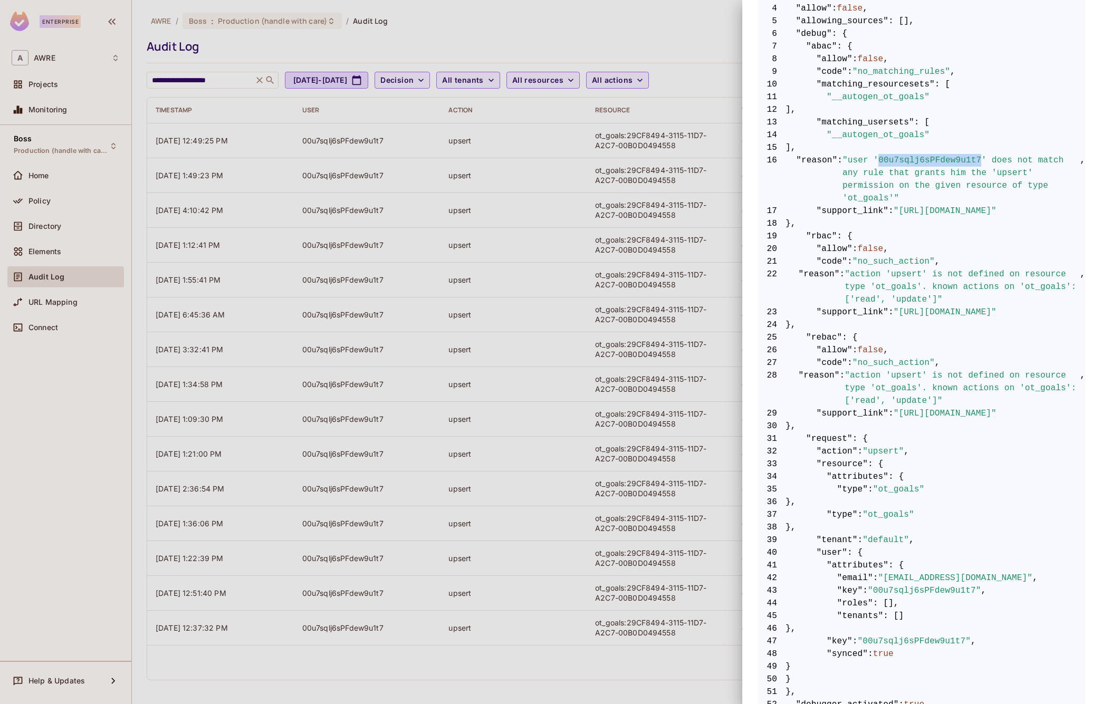
click at [938, 158] on span ""user '00u7sqlj6sPFdew9u1t7' does not match any rule that grants him the 'upser…" at bounding box center [960, 179] width 237 height 51
click at [980, 172] on span ""user '00u7sqlj6sPFdew9u1t7' does not match any rule that grants him the 'upser…" at bounding box center [960, 179] width 237 height 51
click at [858, 197] on span ""user '00u7sqlj6sPFdew9u1t7' does not match any rule that grants him the 'upser…" at bounding box center [960, 179] width 237 height 51
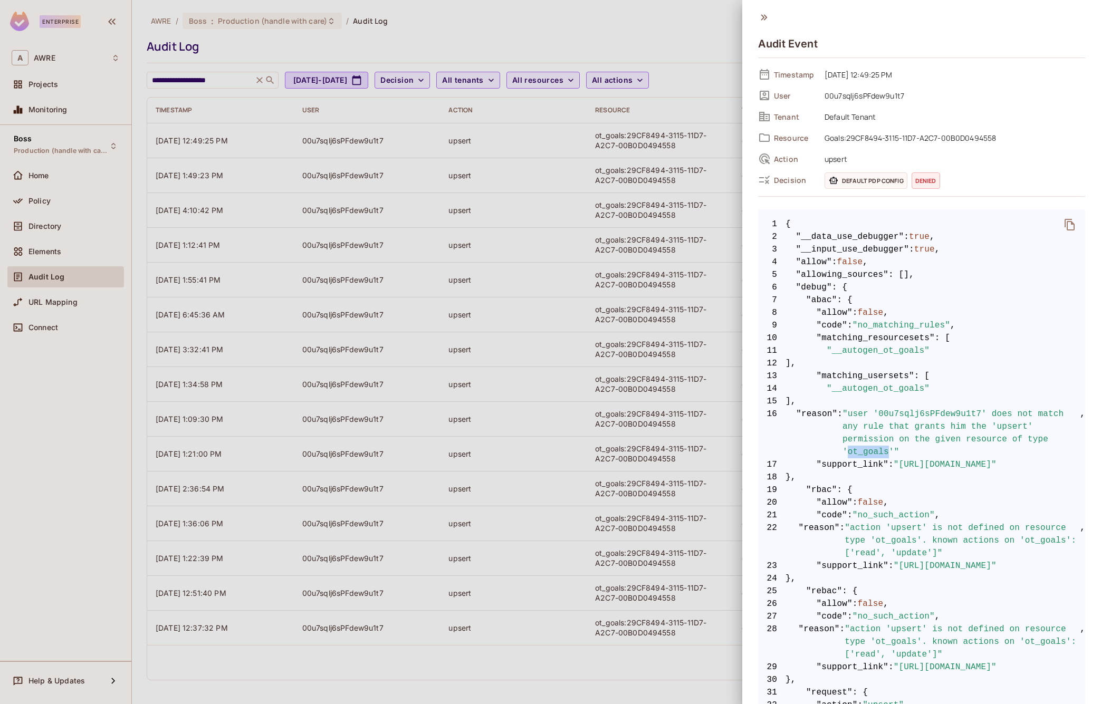
scroll to position [0, 0]
click at [768, 21] on icon at bounding box center [764, 18] width 12 height 12
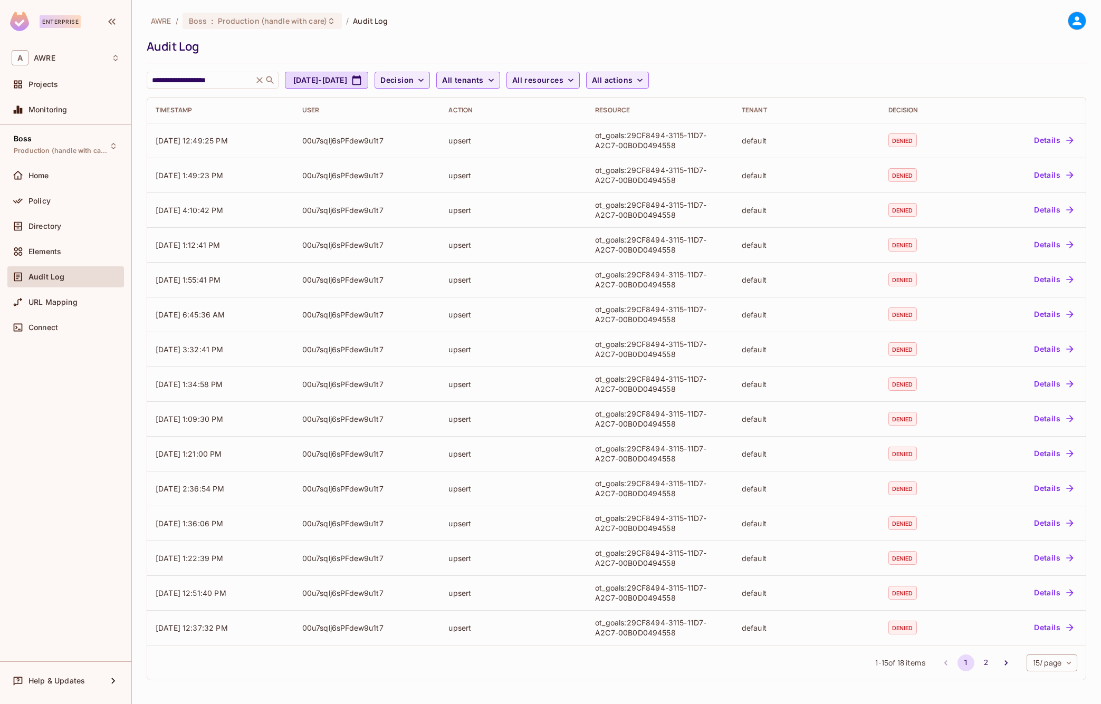
drag, startPoint x: 572, startPoint y: 26, endPoint x: 565, endPoint y: 23, distance: 7.1
click at [572, 26] on div "AWRE / Boss : Production (handle with care) / Audit Log" at bounding box center [616, 21] width 939 height 18
click at [265, 78] on icon at bounding box center [259, 80] width 11 height 11
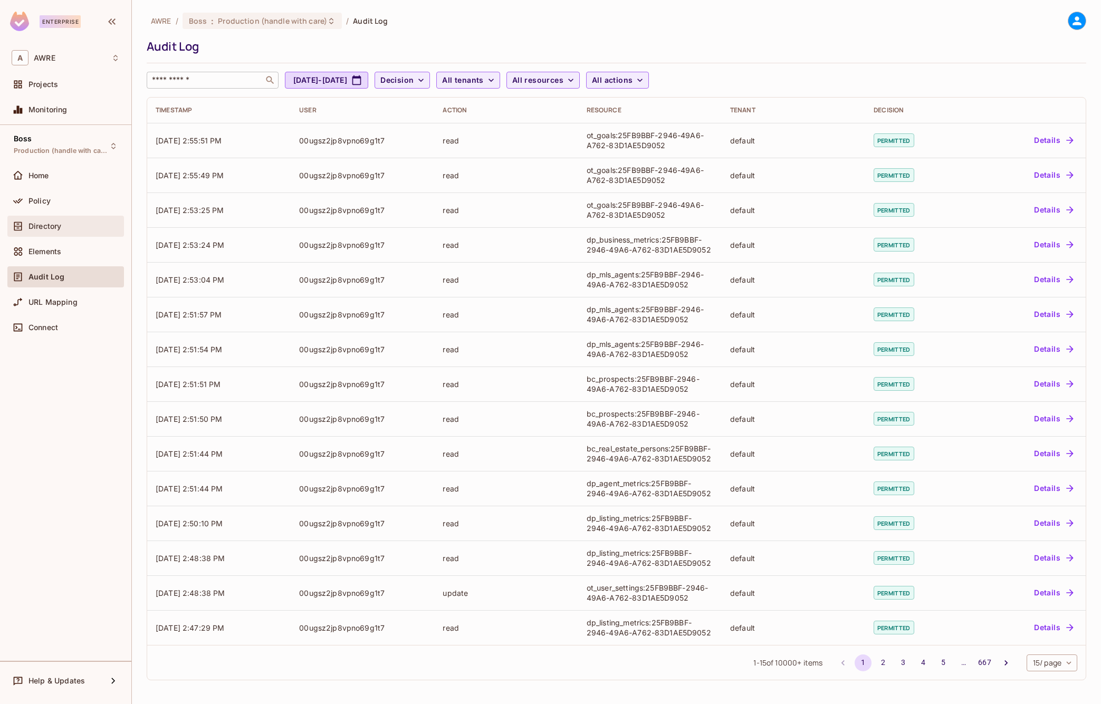
click at [40, 232] on div "Directory" at bounding box center [66, 226] width 108 height 13
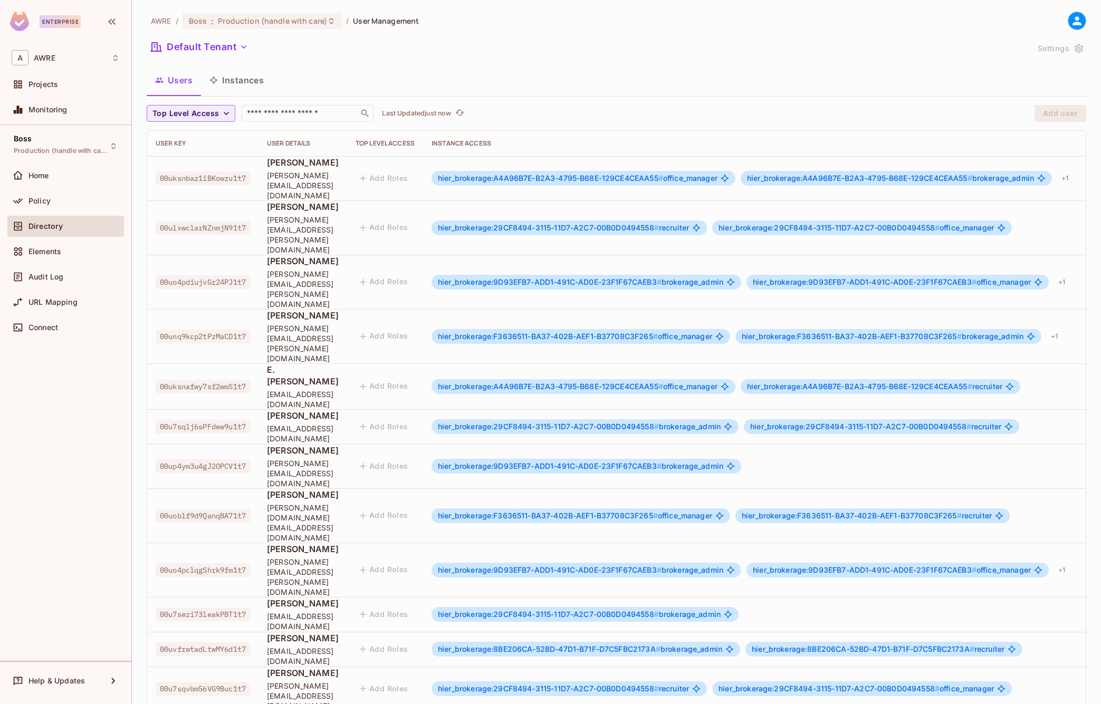
click at [203, 172] on span "00uksnbaz1iBKowzu1t7" at bounding box center [203, 178] width 94 height 14
click at [651, 24] on div "AWRE / Boss : Production (handle with care) / User Management" at bounding box center [616, 21] width 939 height 18
click at [276, 118] on input "text" at bounding box center [300, 113] width 111 height 11
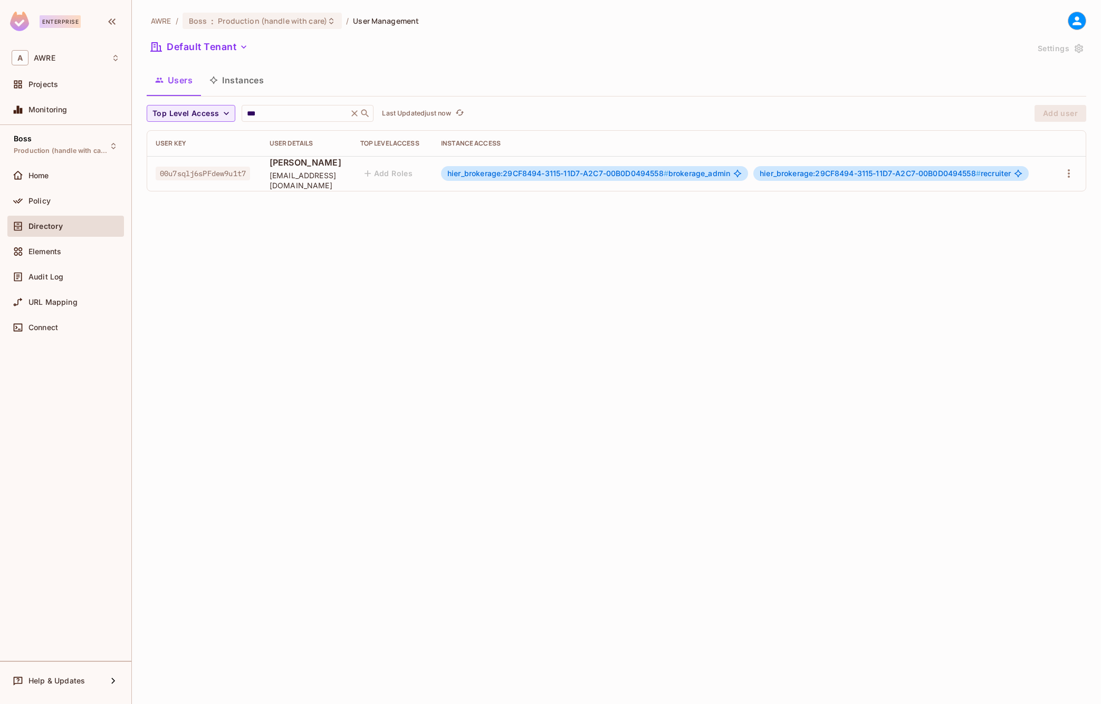
drag, startPoint x: 276, startPoint y: 116, endPoint x: 297, endPoint y: 209, distance: 95.1
click at [297, 209] on div "AWRE / Boss : Production (handle with care) / User Management Default Tenant Se…" at bounding box center [616, 352] width 969 height 704
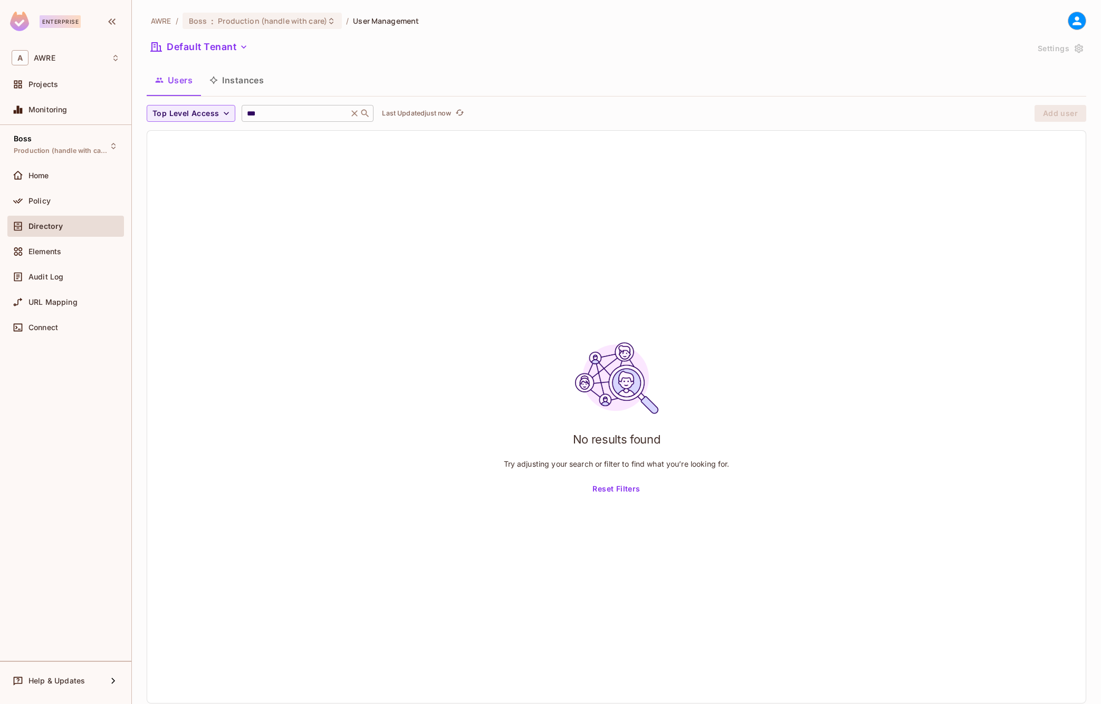
click at [273, 113] on input "***" at bounding box center [295, 113] width 100 height 11
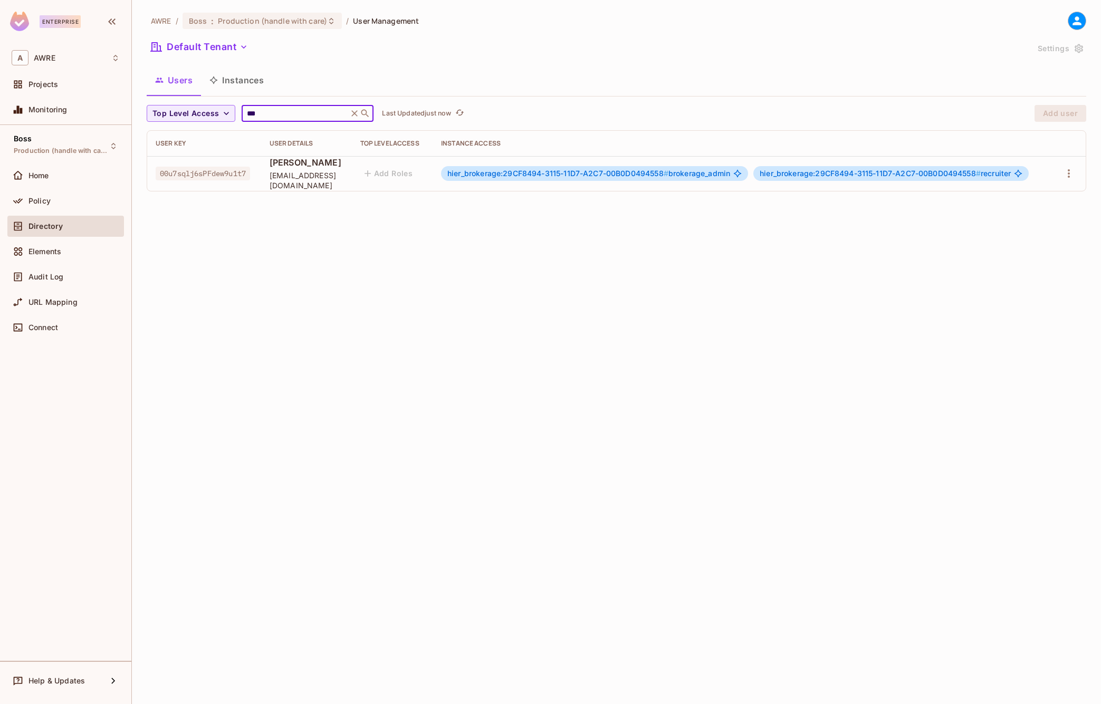
type input "***"
click at [632, 232] on div "AWRE / Boss : Production (handle with care) / User Management Default Tenant Se…" at bounding box center [616, 352] width 969 height 704
click at [1070, 174] on icon "button" at bounding box center [1068, 173] width 13 height 13
click at [964, 203] on div at bounding box center [550, 352] width 1101 height 704
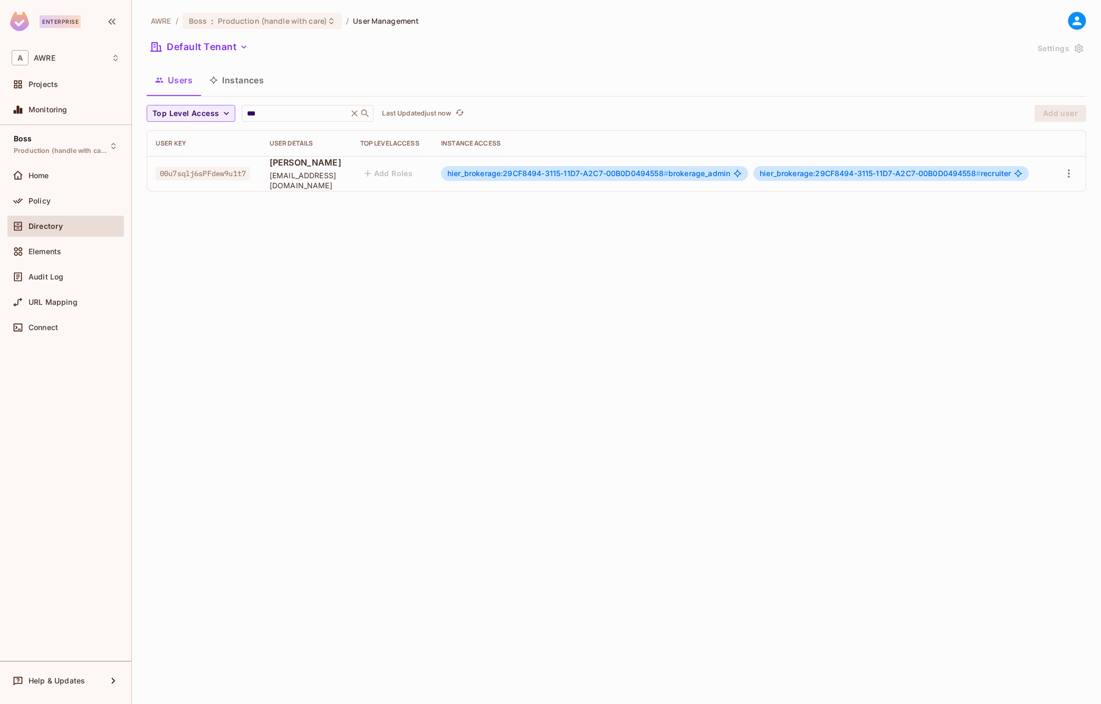
click at [652, 236] on div "AWRE / Boss : Production (handle with care) / User Management Default Tenant Se…" at bounding box center [616, 352] width 969 height 704
click at [360, 112] on icon at bounding box center [354, 113] width 11 height 11
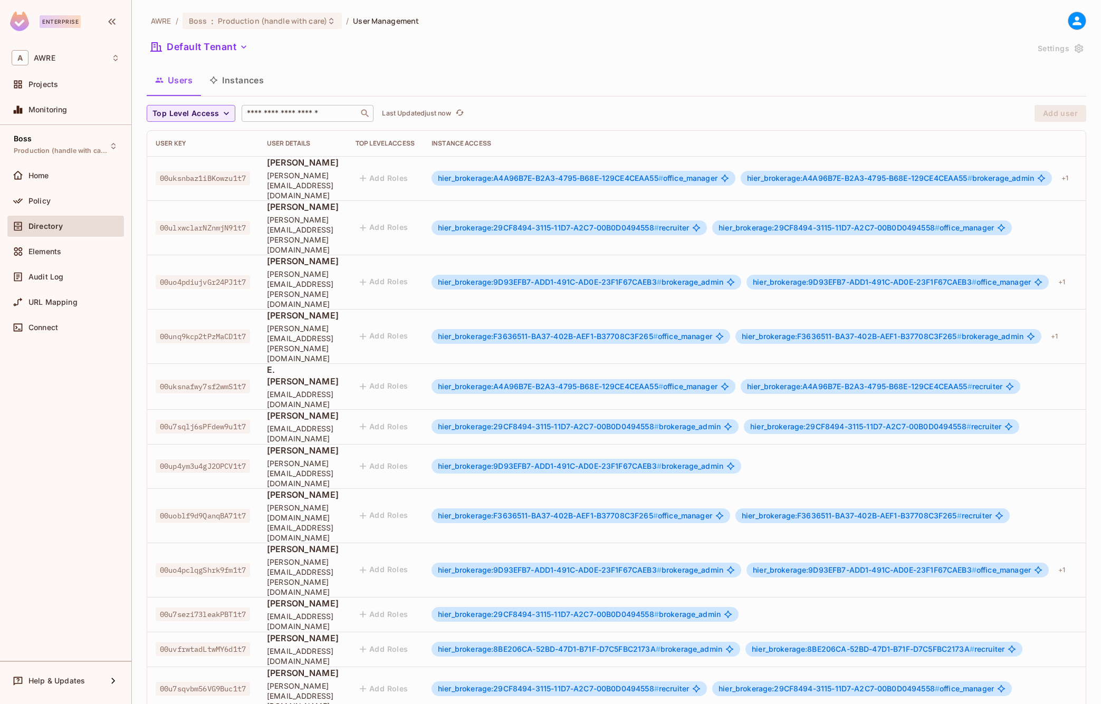
click at [527, 49] on div "Default Tenant" at bounding box center [587, 49] width 881 height 20
click at [70, 57] on div "A AWRE" at bounding box center [66, 57] width 108 height 15
click at [140, 34] on div at bounding box center [550, 352] width 1101 height 704
click at [1074, 21] on icon at bounding box center [1076, 20] width 13 height 13
click at [876, 24] on div at bounding box center [550, 352] width 1101 height 704
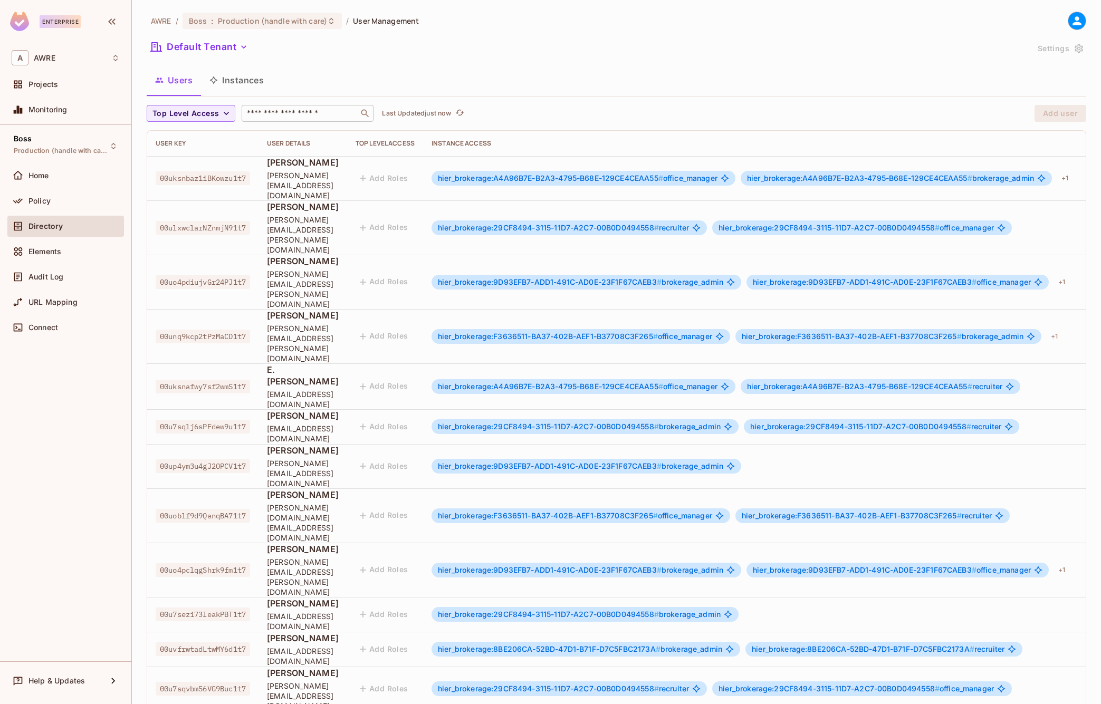
click at [881, 61] on div "AWRE / Boss : Production (handle with care) / User Management Default Tenant Se…" at bounding box center [616, 456] width 939 height 888
